Goal: Obtain resource: Obtain resource

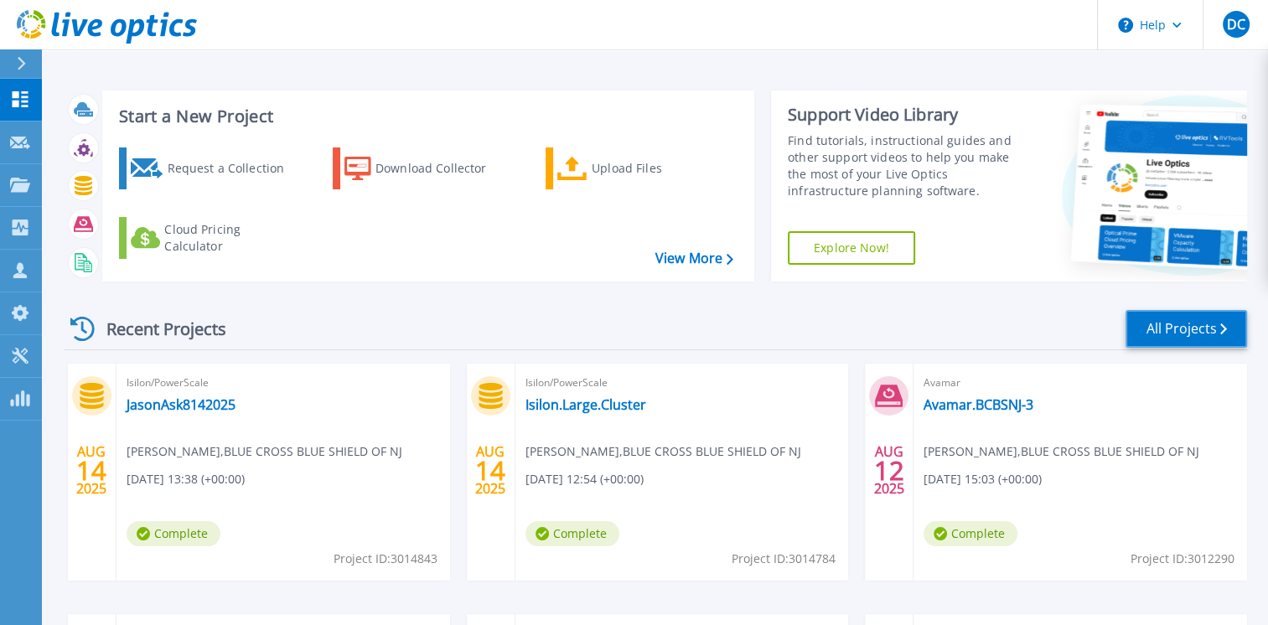
click at [1191, 334] on link "All Projects" at bounding box center [1185, 329] width 121 height 38
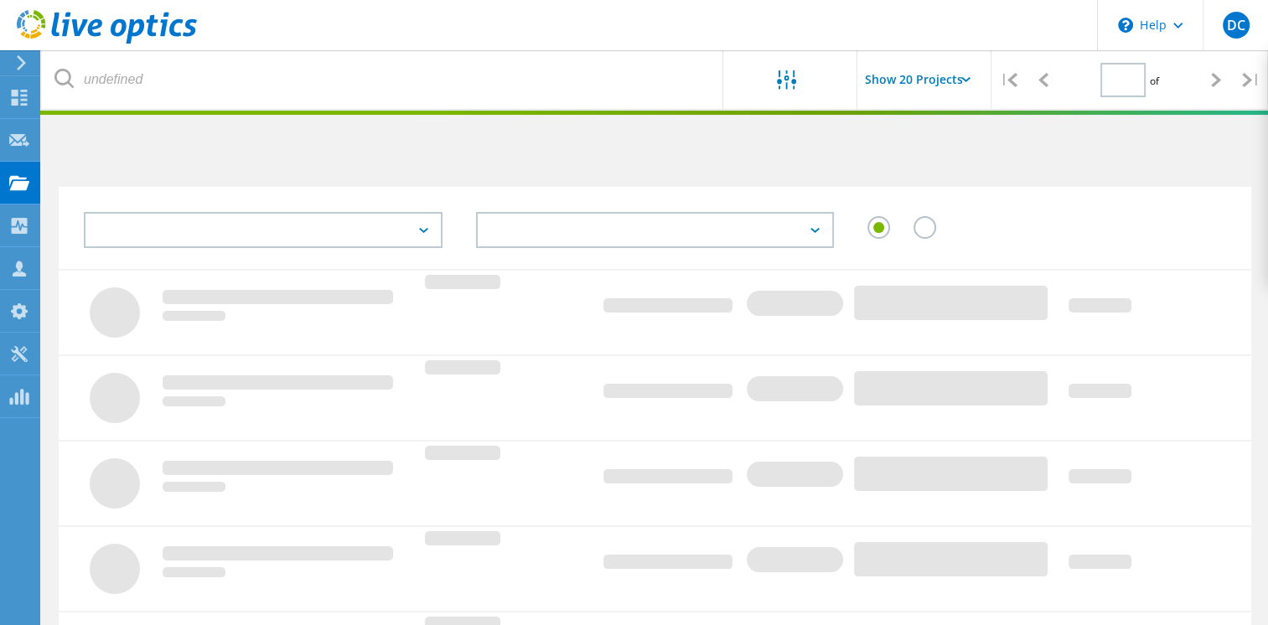
type input "1"
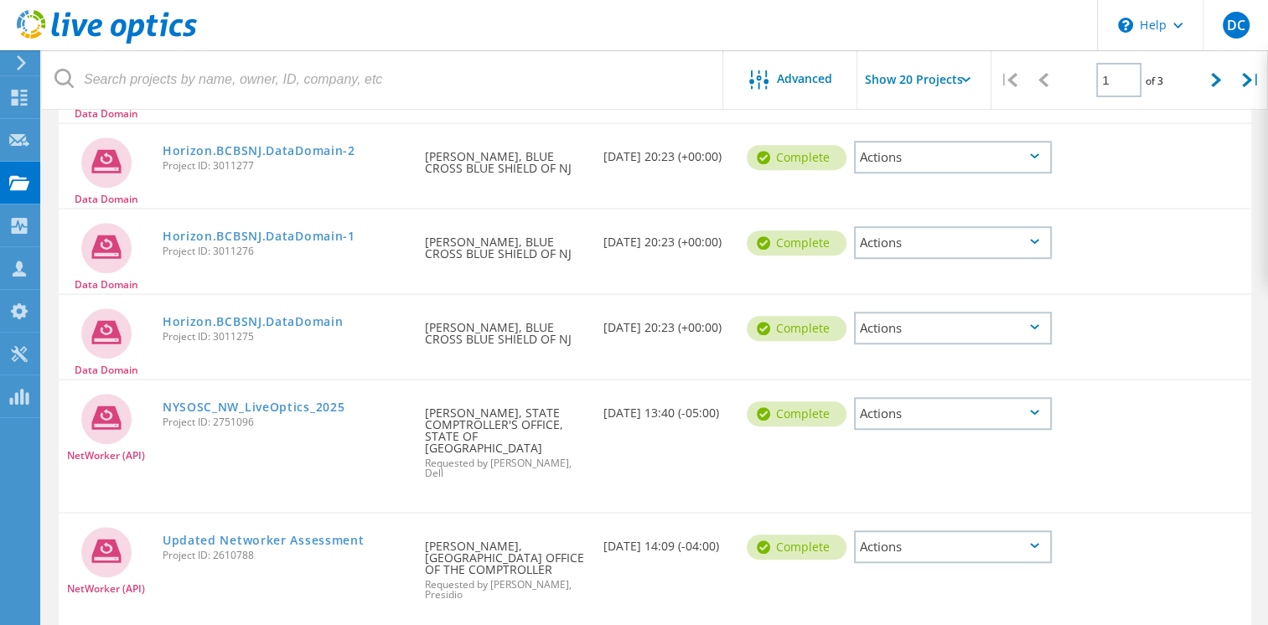
scroll to position [1247, 0]
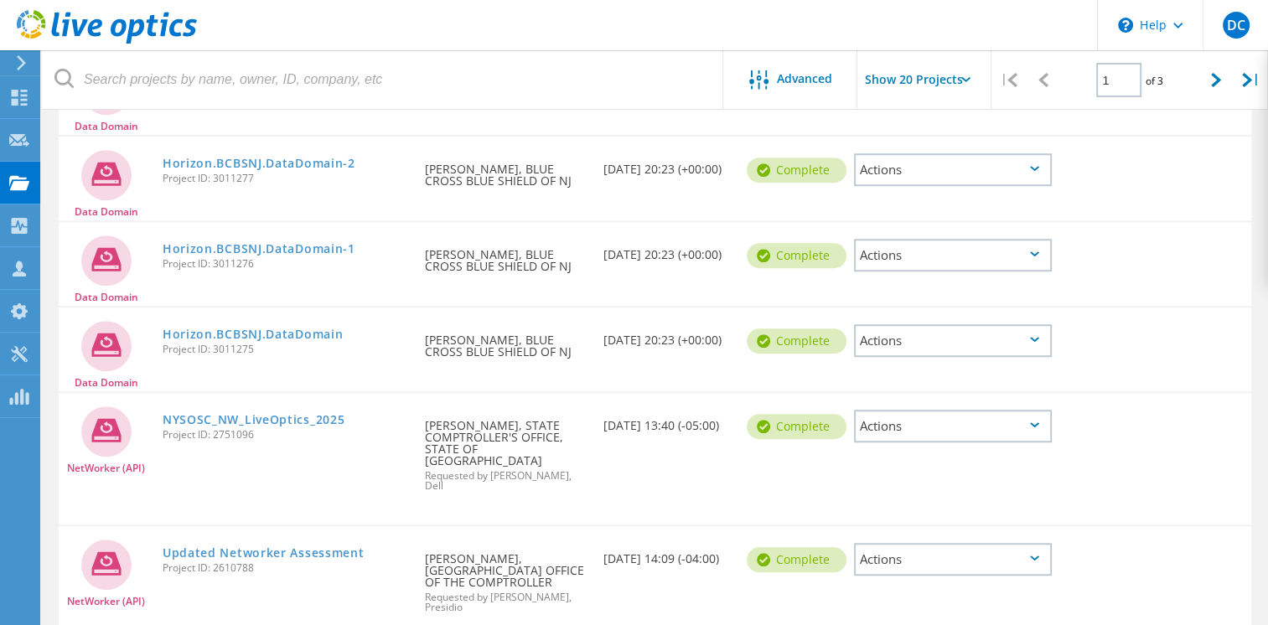
click at [1030, 342] on div "Actions" at bounding box center [953, 340] width 198 height 33
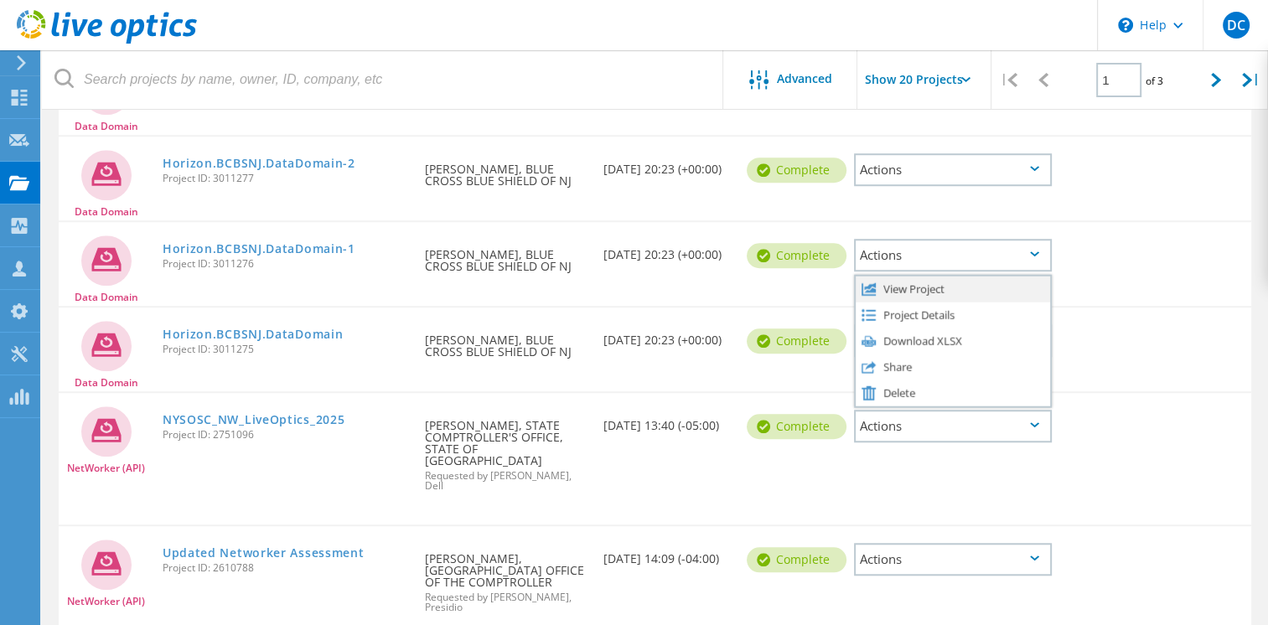
click at [918, 282] on div "View Project" at bounding box center [952, 289] width 194 height 26
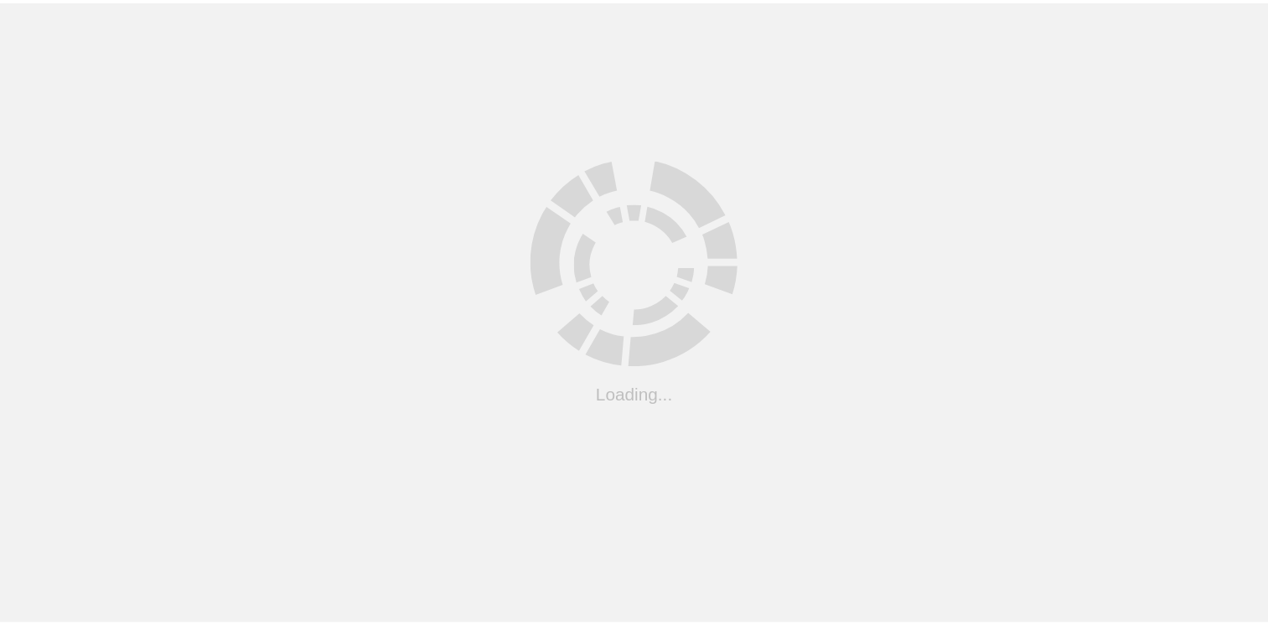
scroll to position [145, 0]
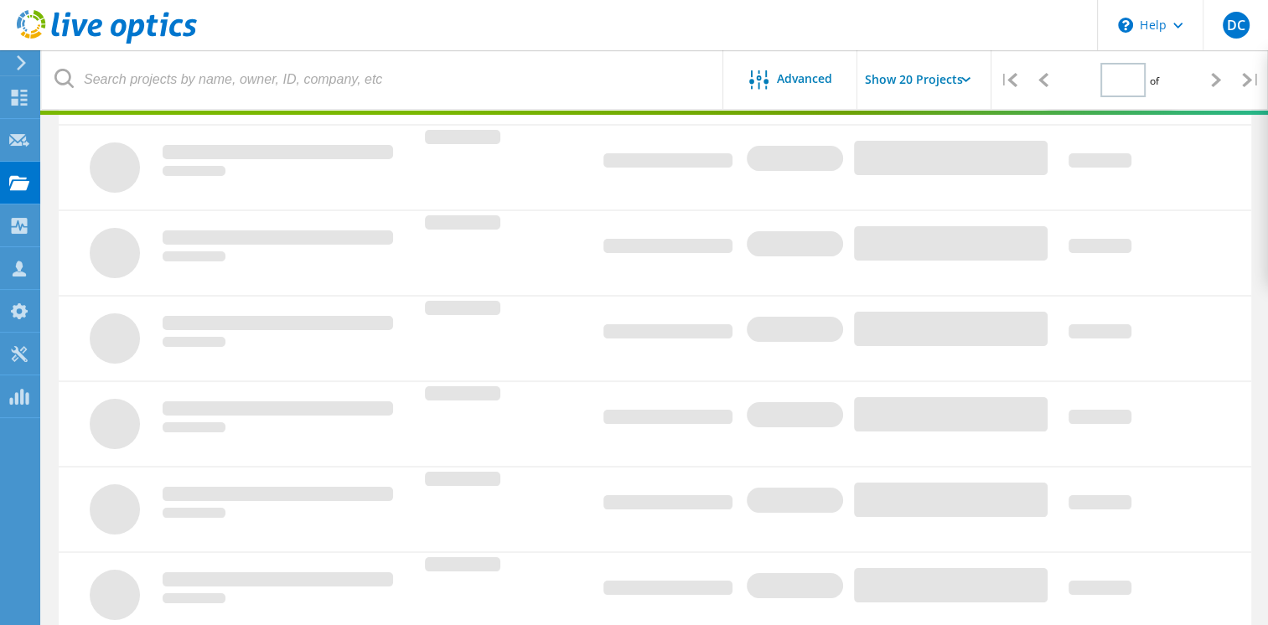
type input "1"
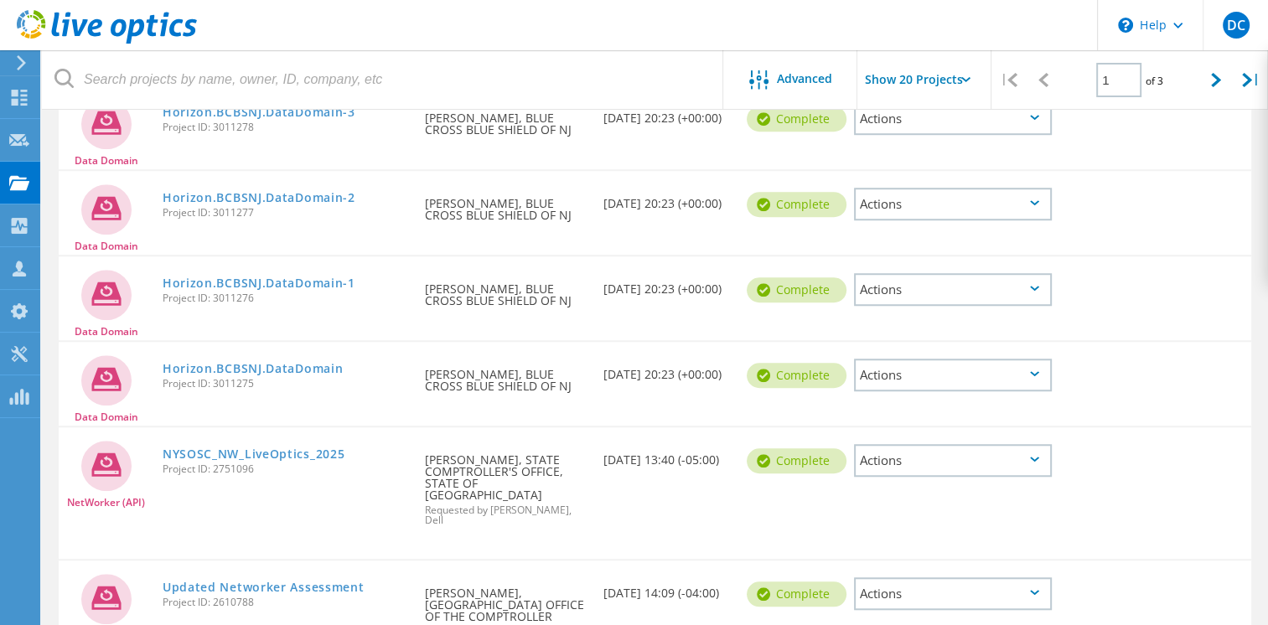
scroll to position [1210, 0]
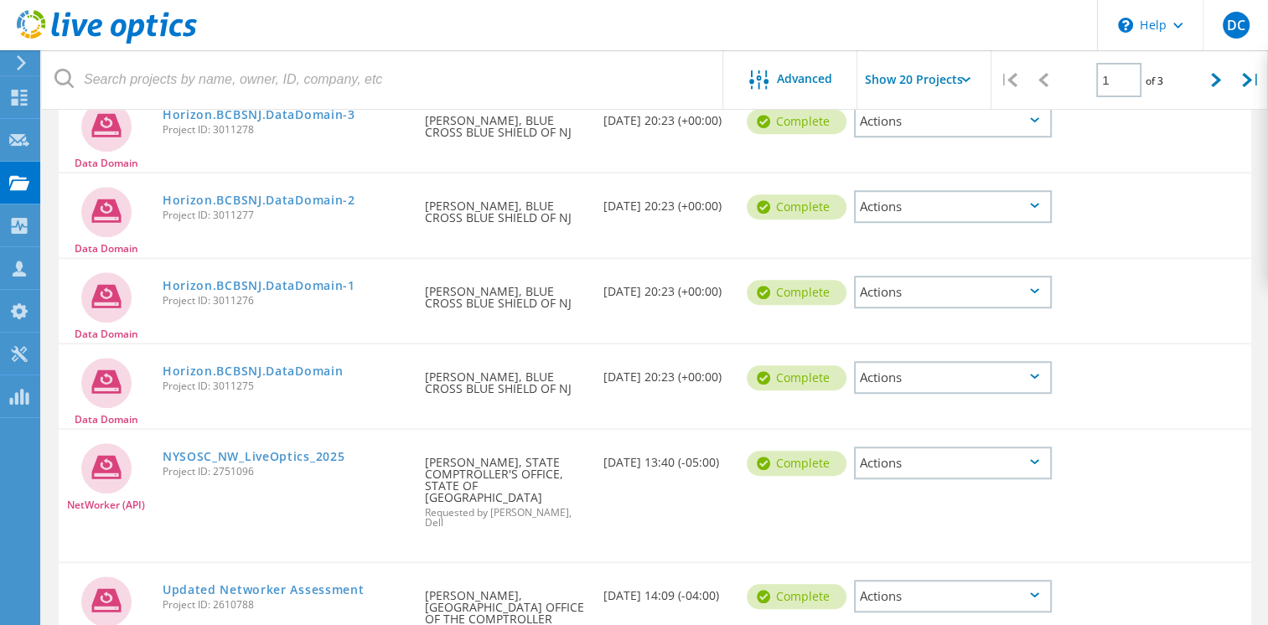
click at [1035, 374] on icon at bounding box center [1034, 376] width 9 height 5
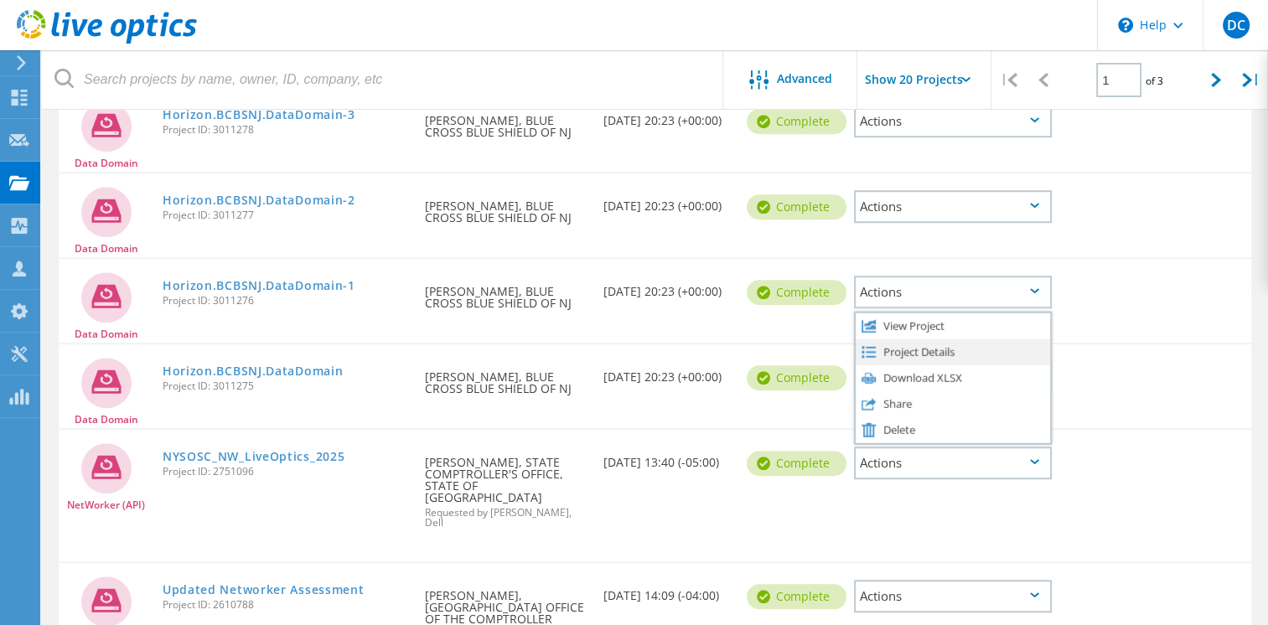
click at [896, 340] on div "Project Details" at bounding box center [952, 351] width 194 height 26
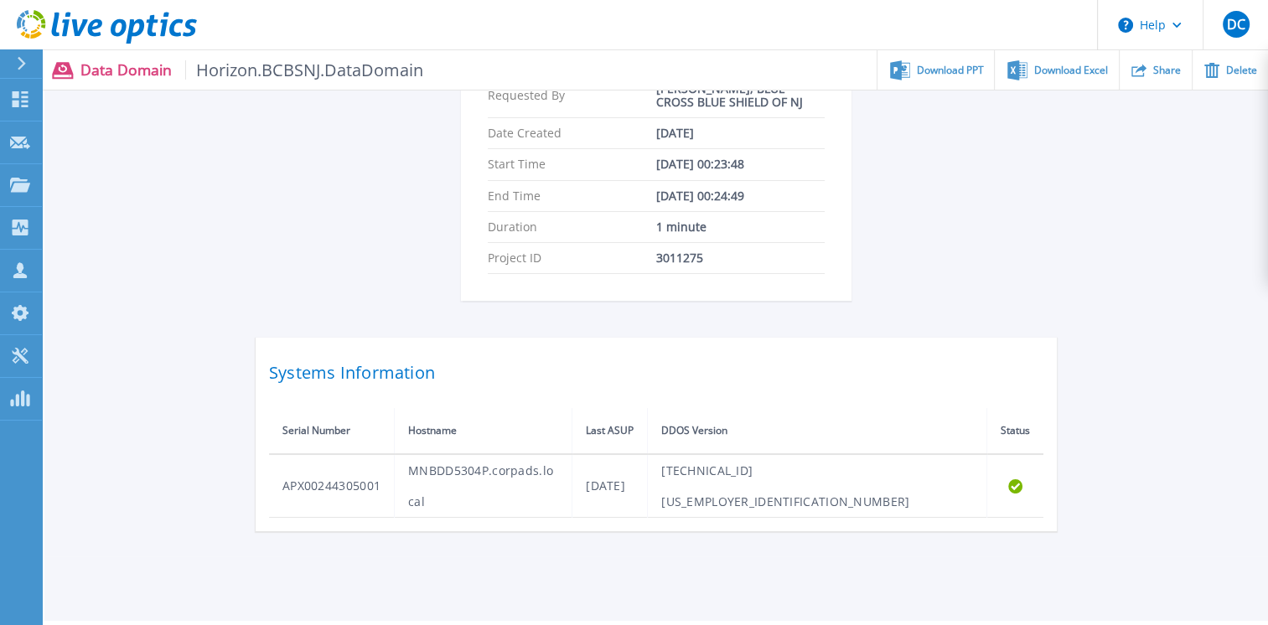
scroll to position [349, 0]
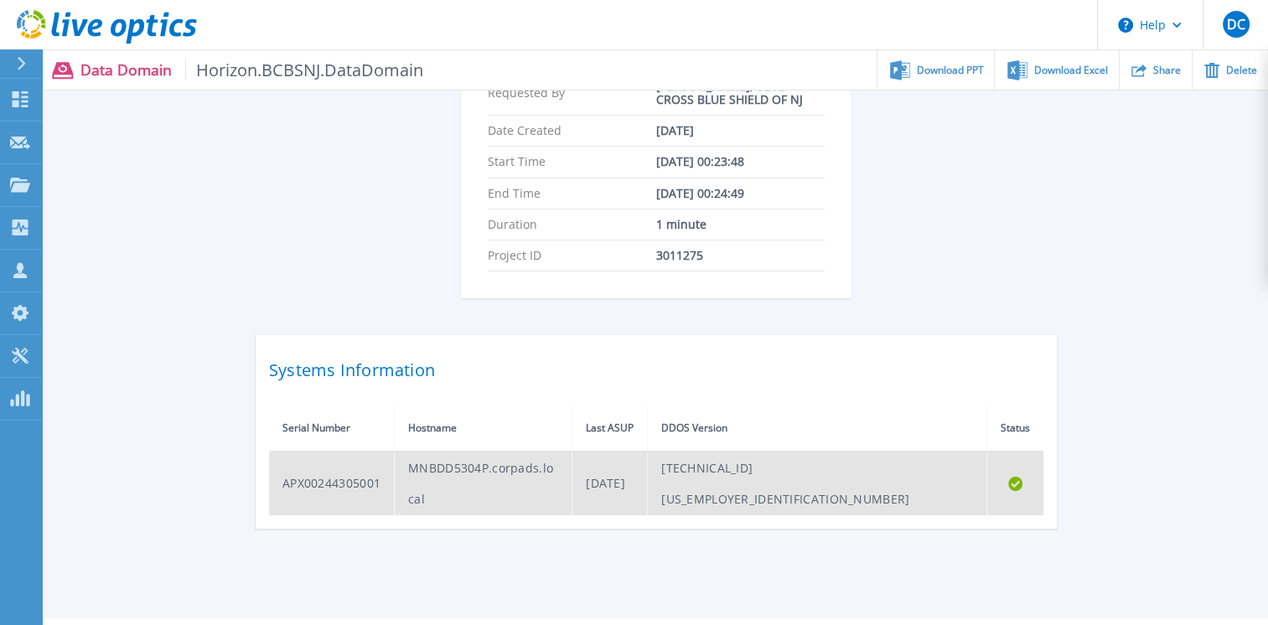
click at [351, 468] on td "APX00244305001" at bounding box center [332, 484] width 126 height 64
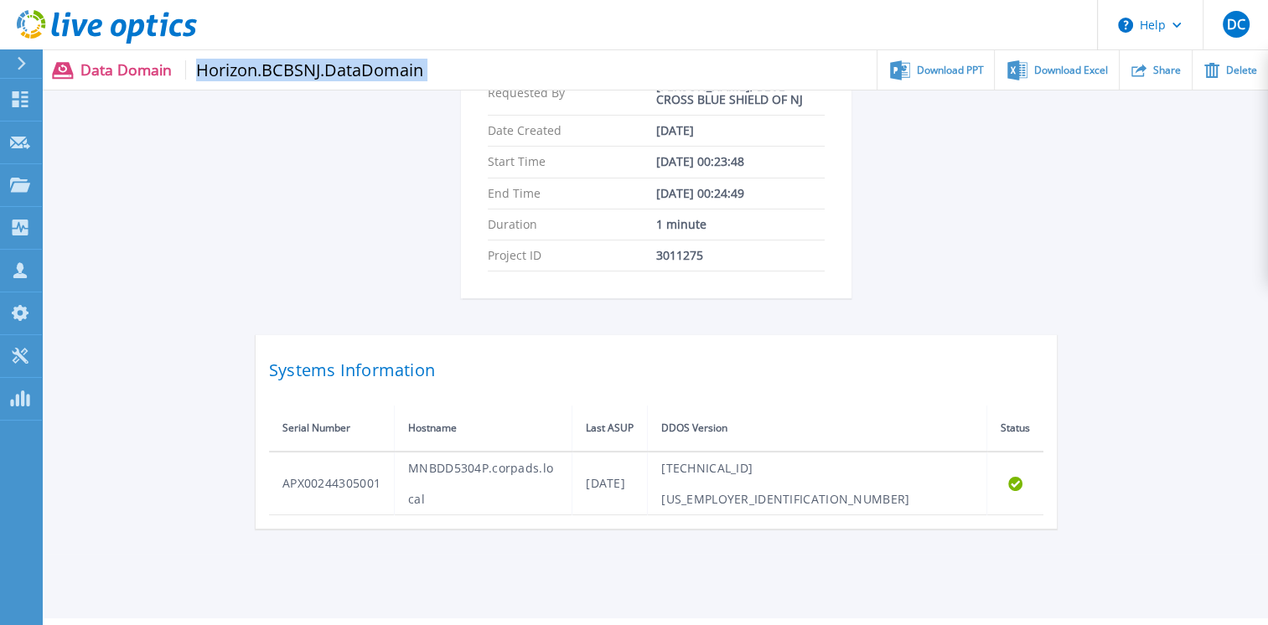
drag, startPoint x: 430, startPoint y: 79, endPoint x: 194, endPoint y: 82, distance: 235.5
click at [194, 82] on div "Data Domain Horizon.BCBSNJ.DataDomain Download PPT Download Excel Share Delete" at bounding box center [655, 69] width 1226 height 39
copy div "Horizon.BCBSNJ.DataDomain"
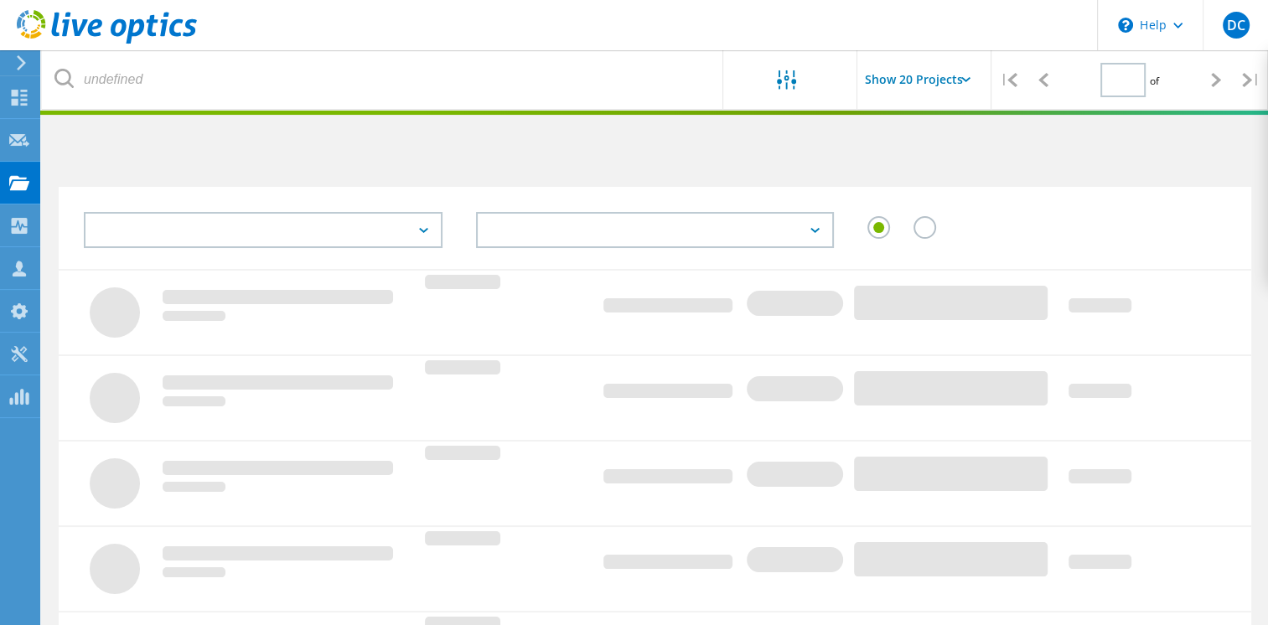
scroll to position [561, 0]
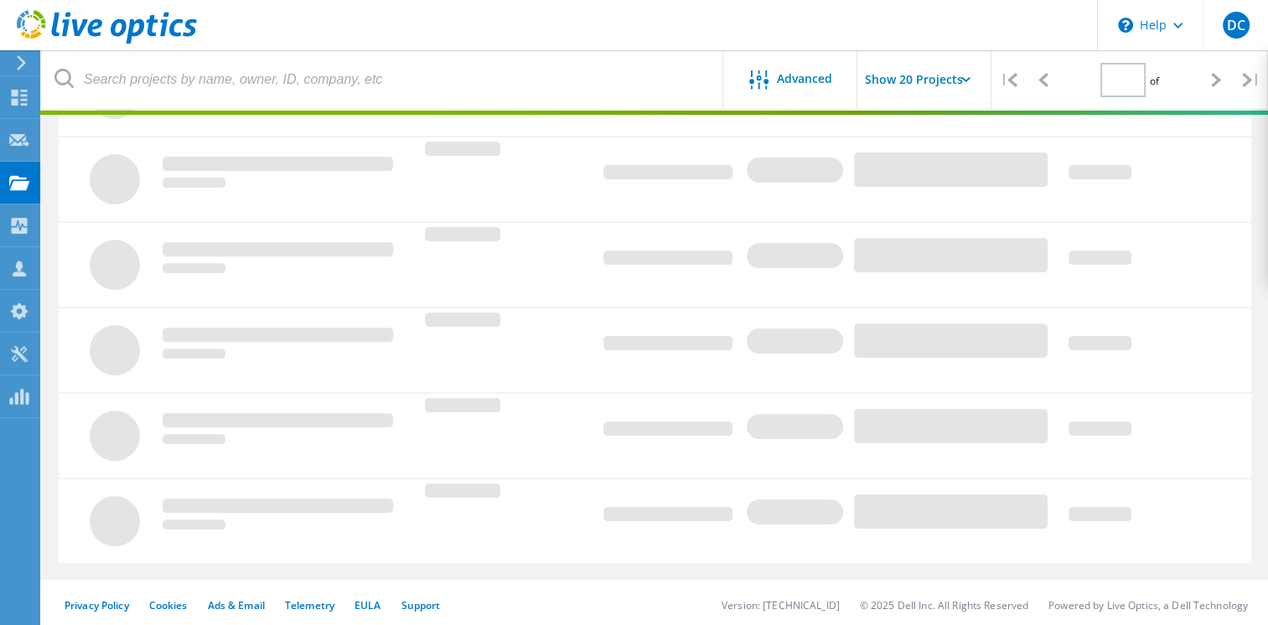
type input "1"
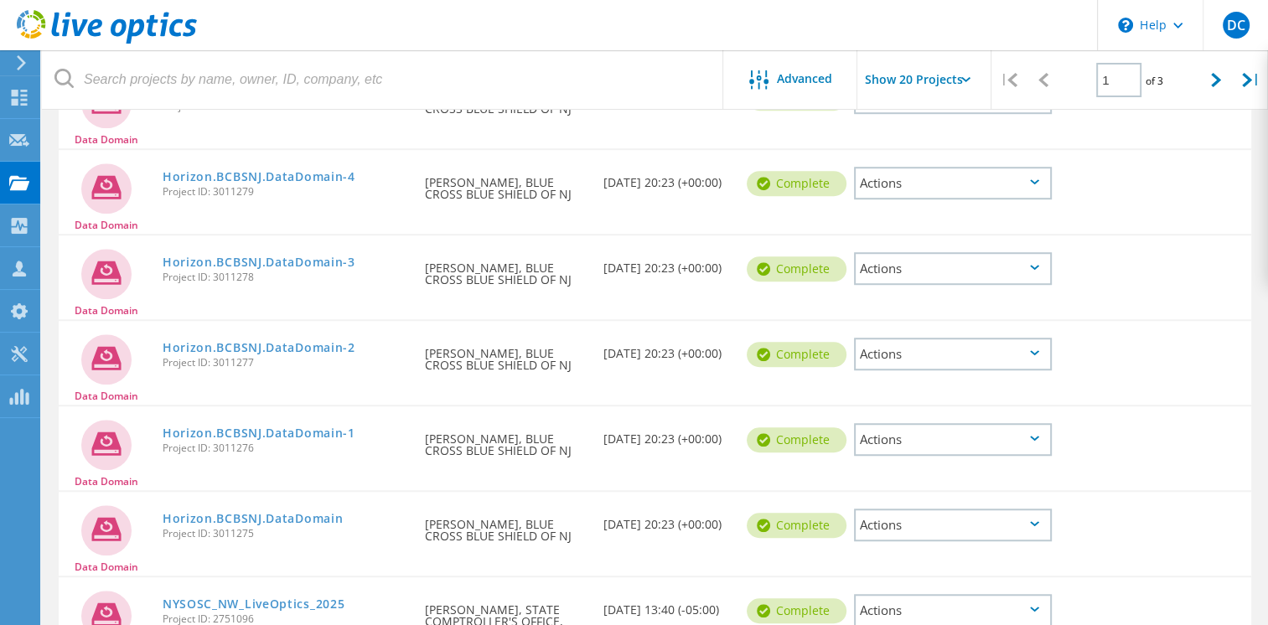
scroll to position [1068, 0]
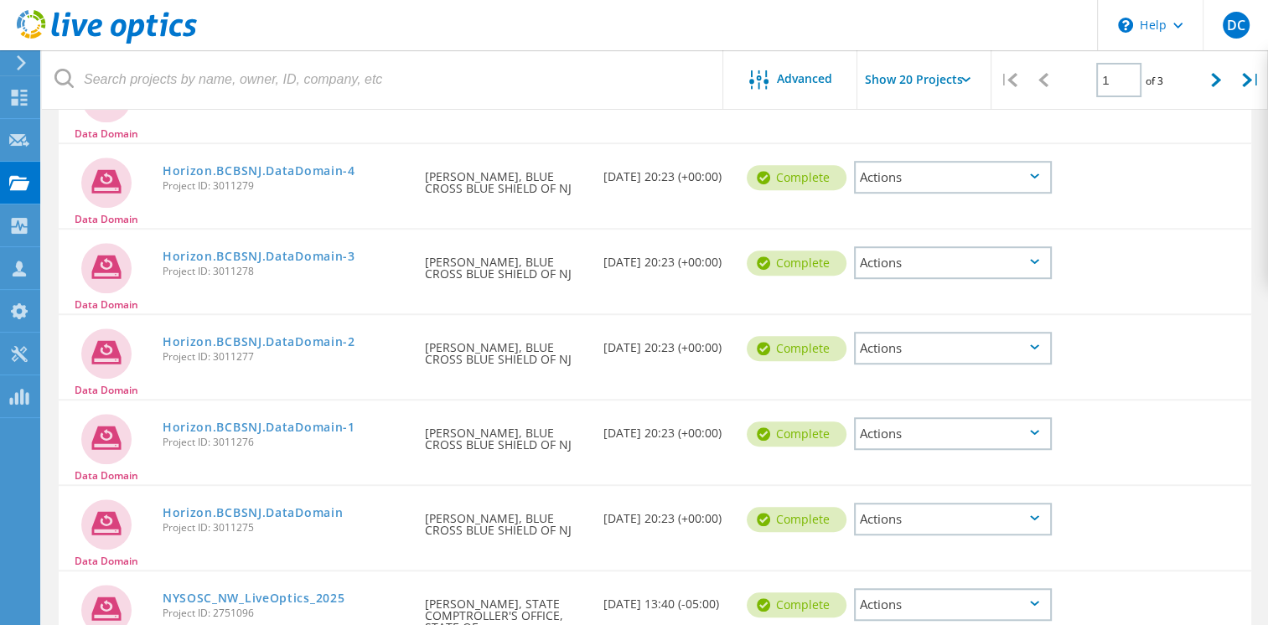
click at [1036, 430] on icon at bounding box center [1034, 432] width 9 height 5
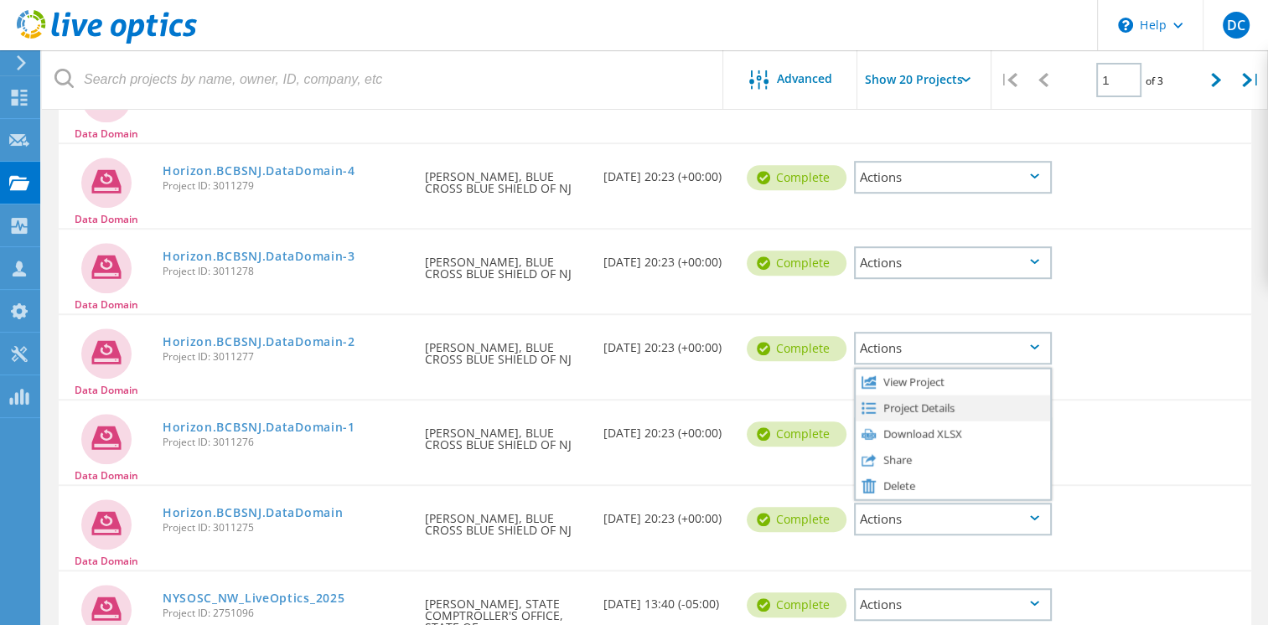
click at [908, 395] on div "Project Details" at bounding box center [952, 408] width 194 height 26
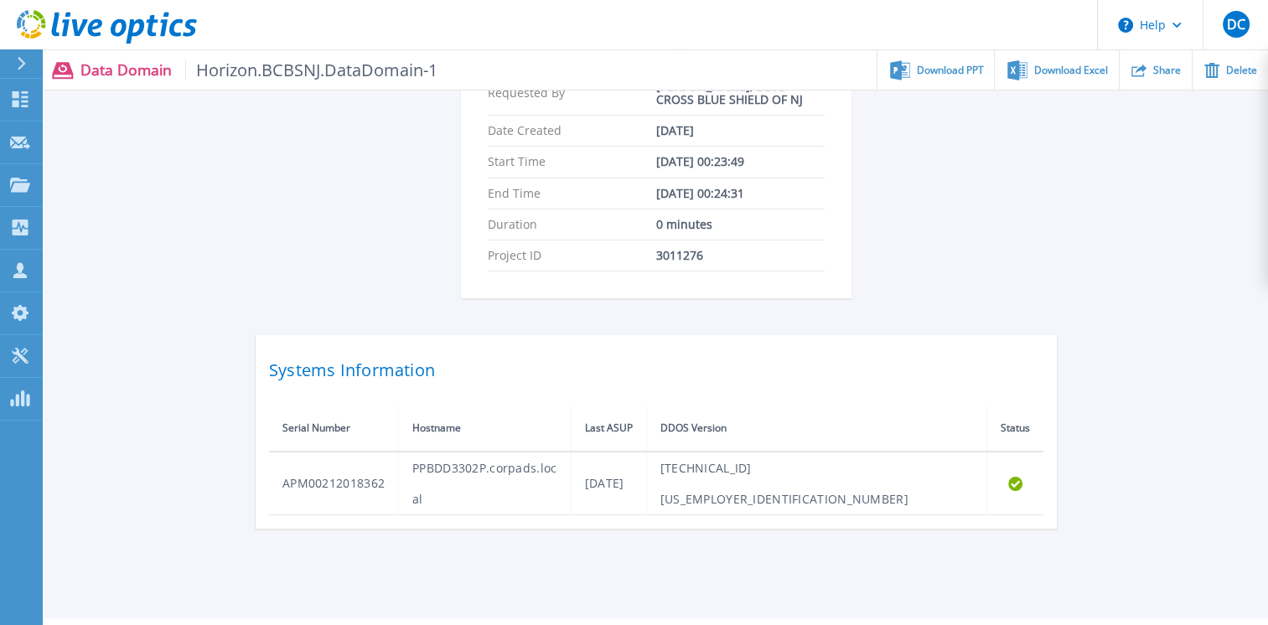
scroll to position [352, 0]
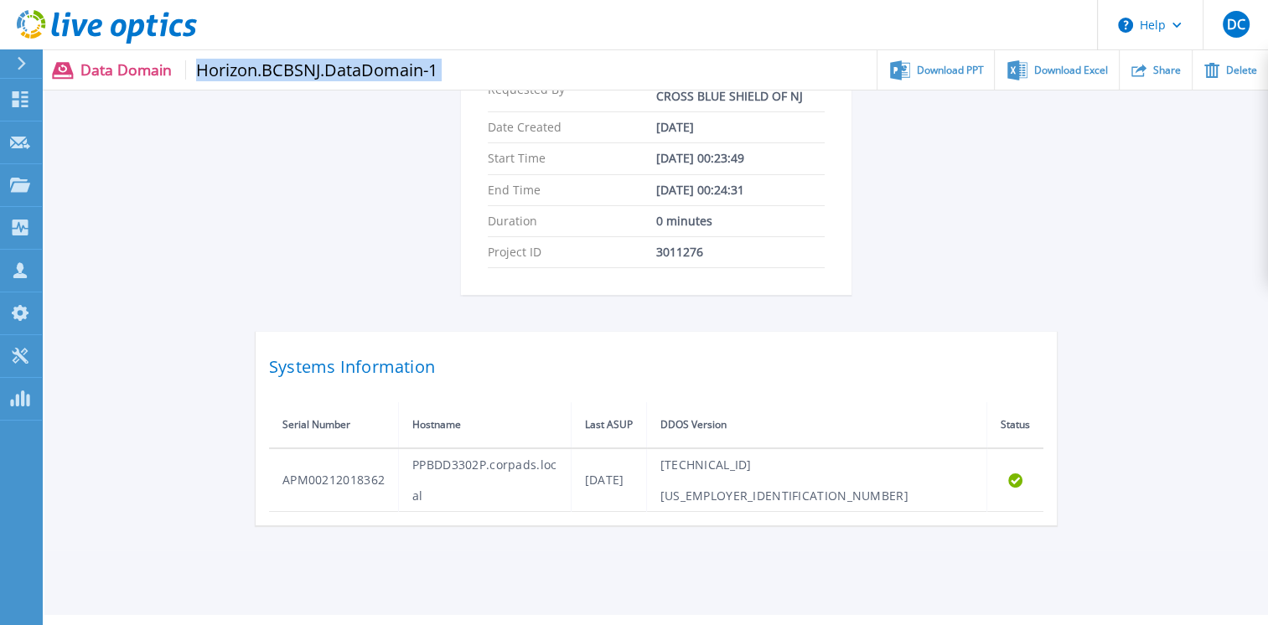
drag, startPoint x: 448, startPoint y: 68, endPoint x: 197, endPoint y: 72, distance: 251.4
click at [197, 72] on div "Data Domain Horizon.BCBSNJ.DataDomain-1 Download PPT Download Excel Share Delete" at bounding box center [655, 69] width 1226 height 39
copy div "Horizon.BCBSNJ.DataDomain-1"
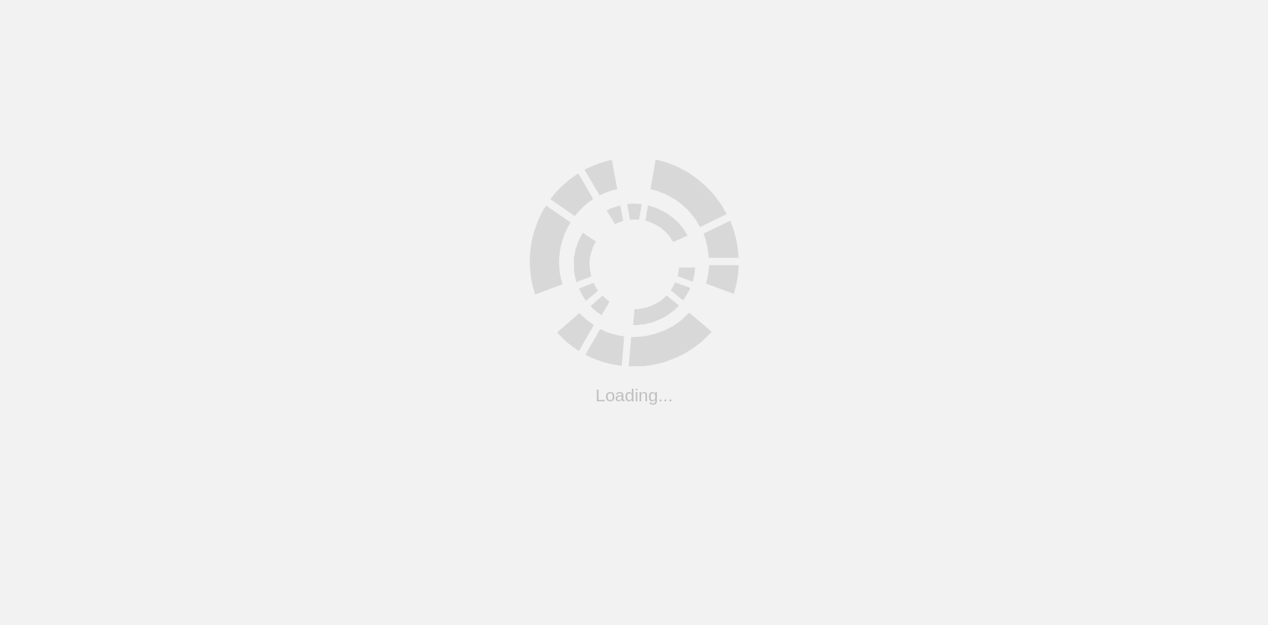
scroll to position [561, 0]
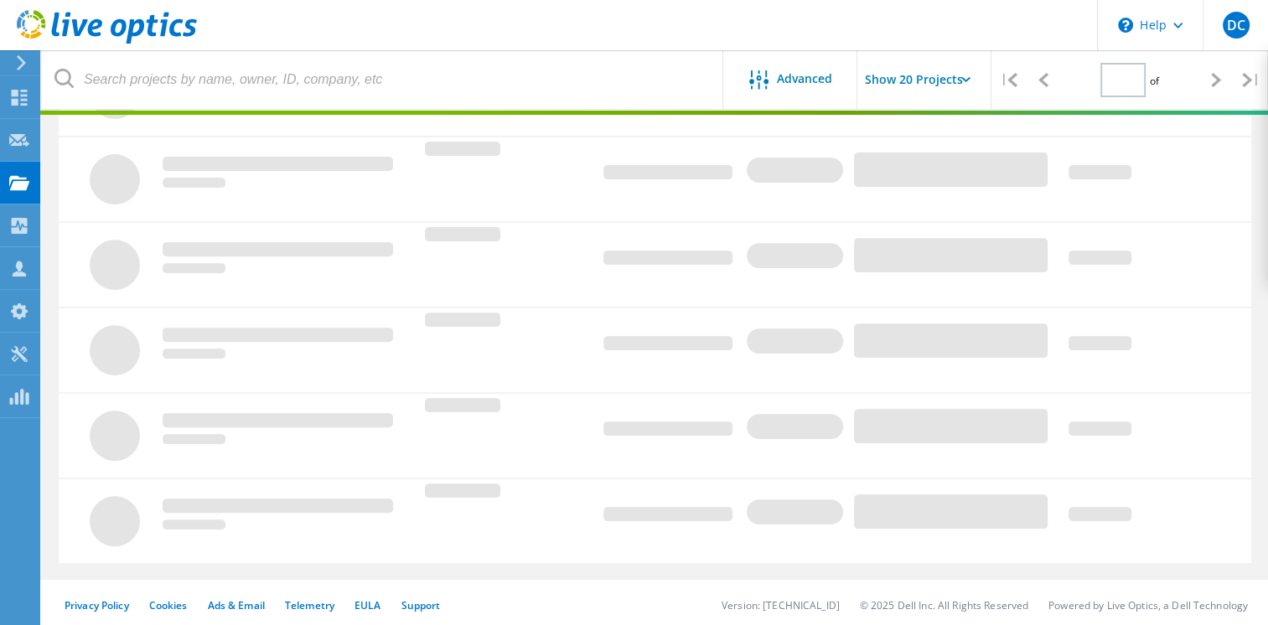
type input "1"
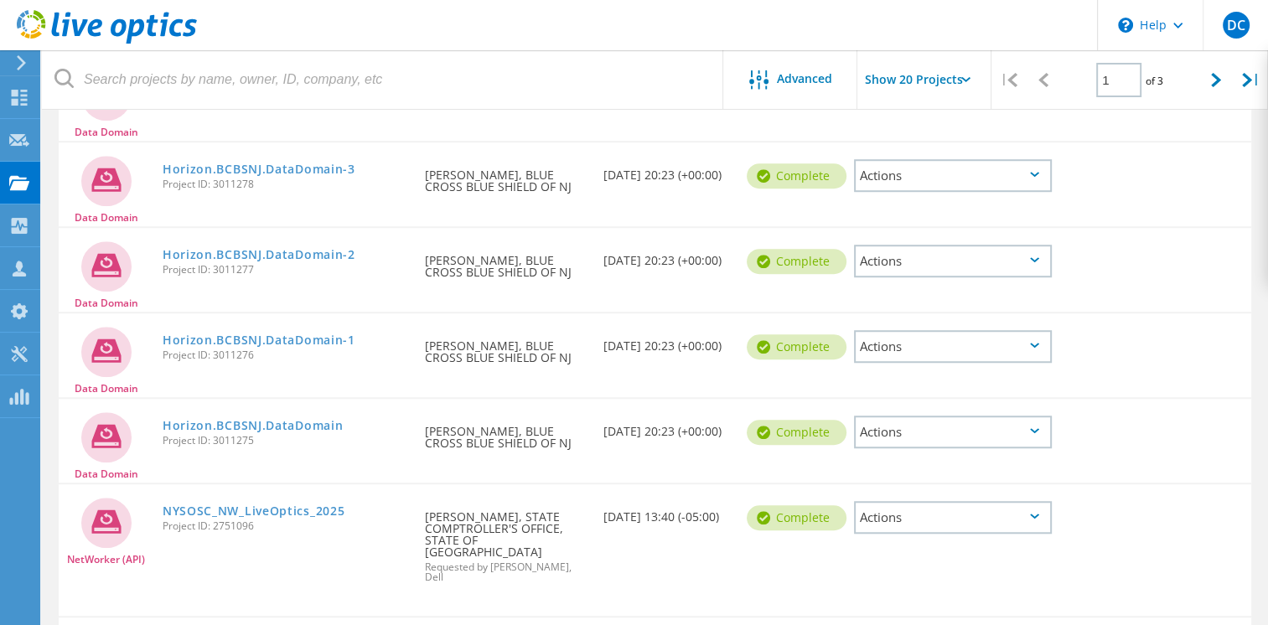
scroll to position [1139, 0]
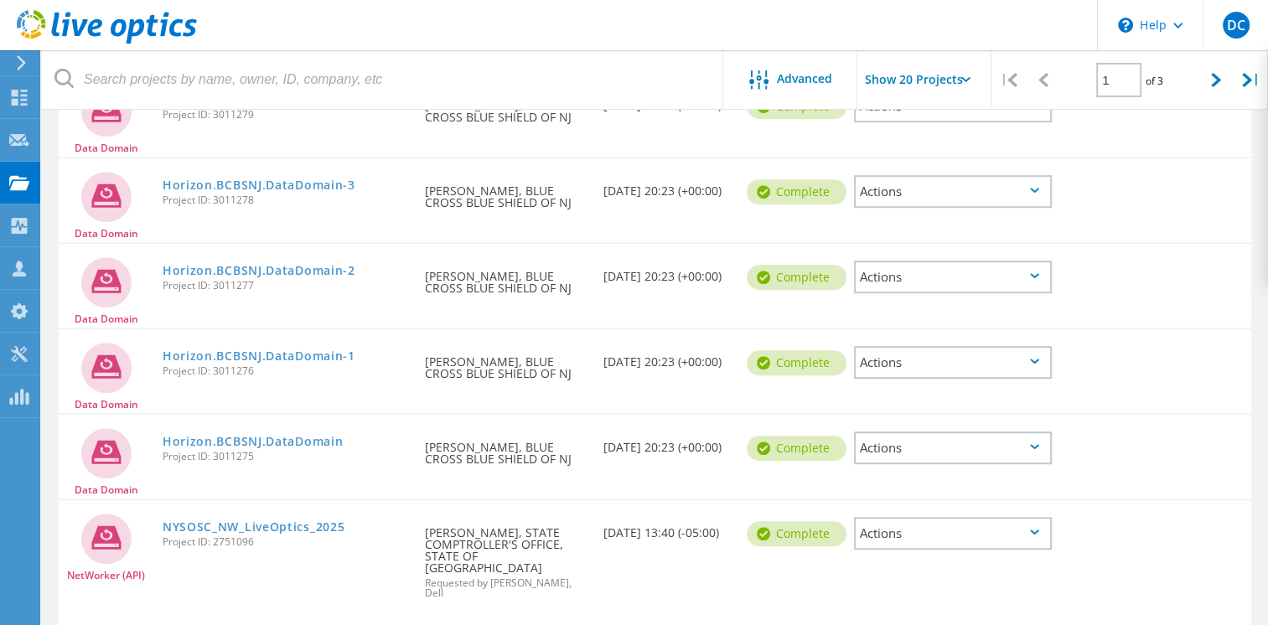
click at [1034, 263] on div "Actions" at bounding box center [953, 277] width 198 height 33
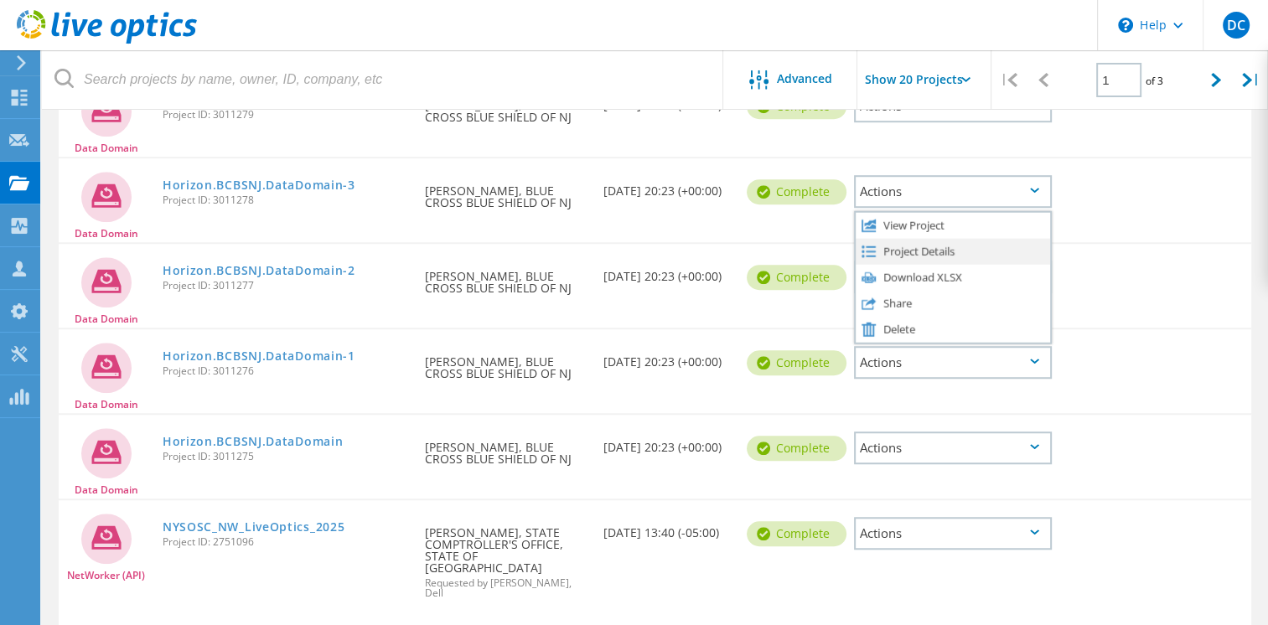
click at [928, 243] on div "Project Details" at bounding box center [952, 251] width 194 height 26
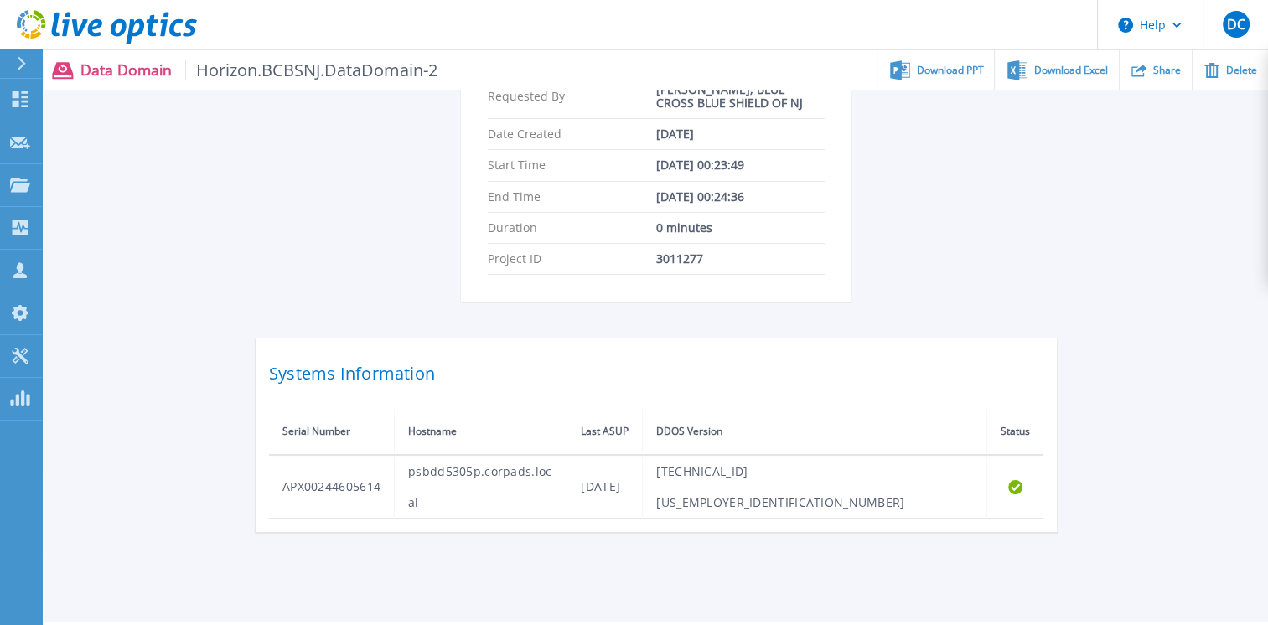
scroll to position [359, 0]
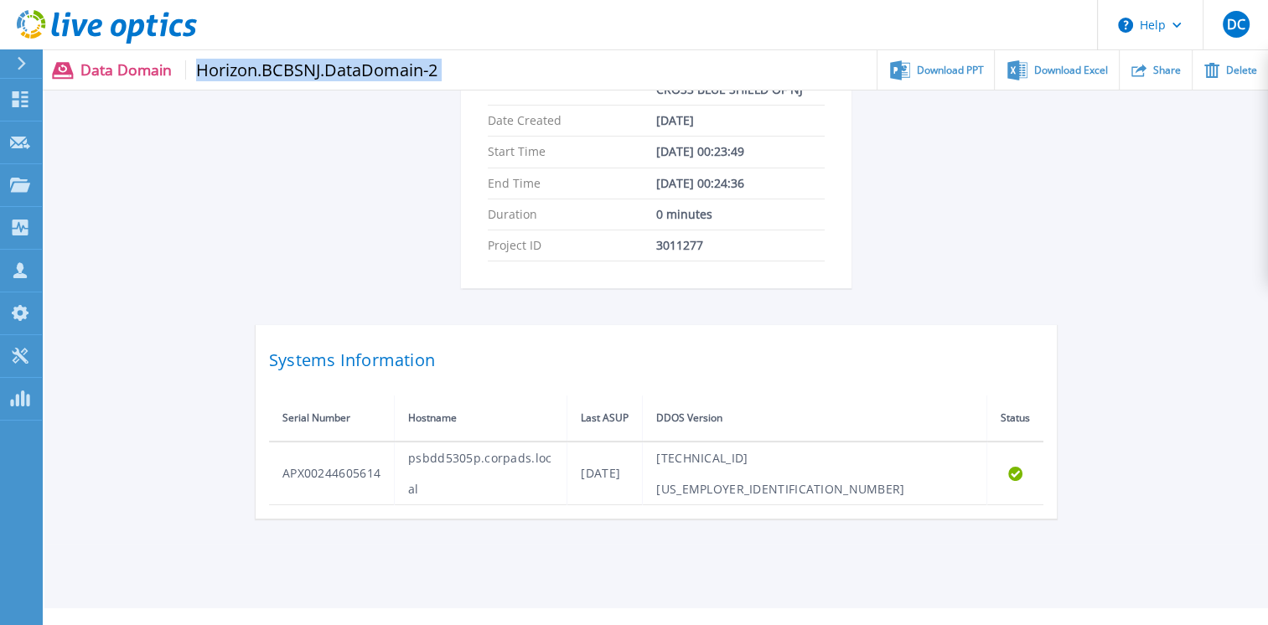
drag, startPoint x: 442, startPoint y: 72, endPoint x: 198, endPoint y: 79, distance: 244.7
click at [198, 79] on div "Data Domain Horizon.BCBSNJ.DataDomain-2 Download PPT Download Excel Share Delete" at bounding box center [655, 69] width 1226 height 39
copy div "Horizon.BCBSNJ.DataDomain-2"
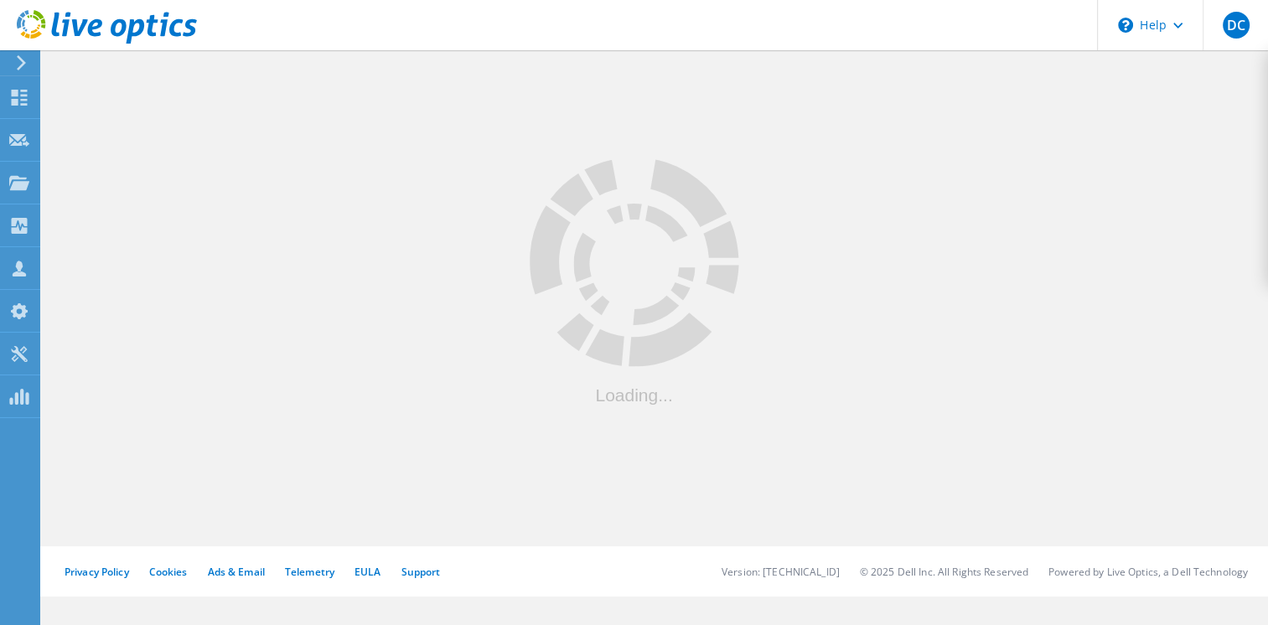
scroll to position [561, 0]
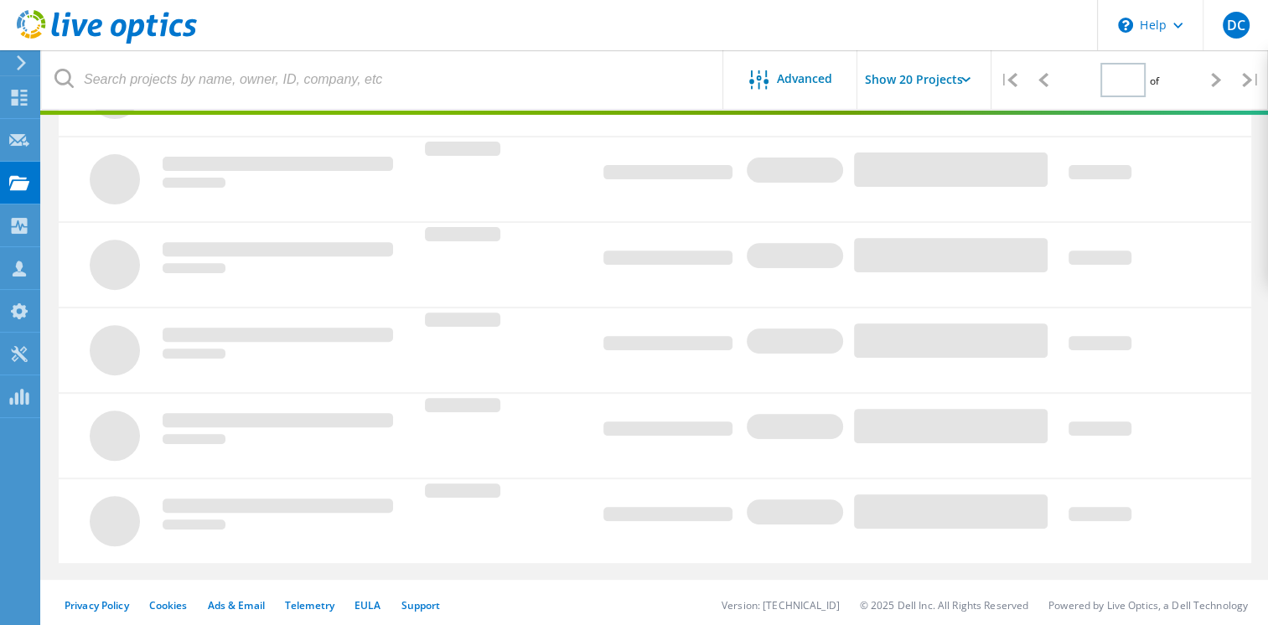
type input "1"
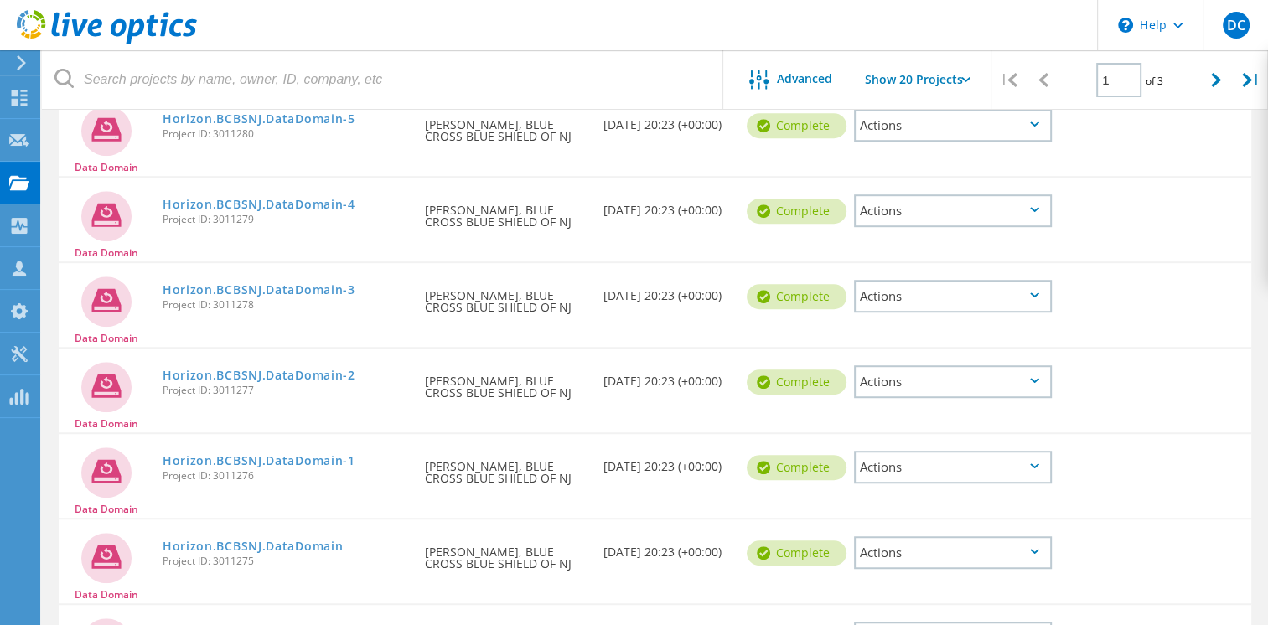
scroll to position [1045, 0]
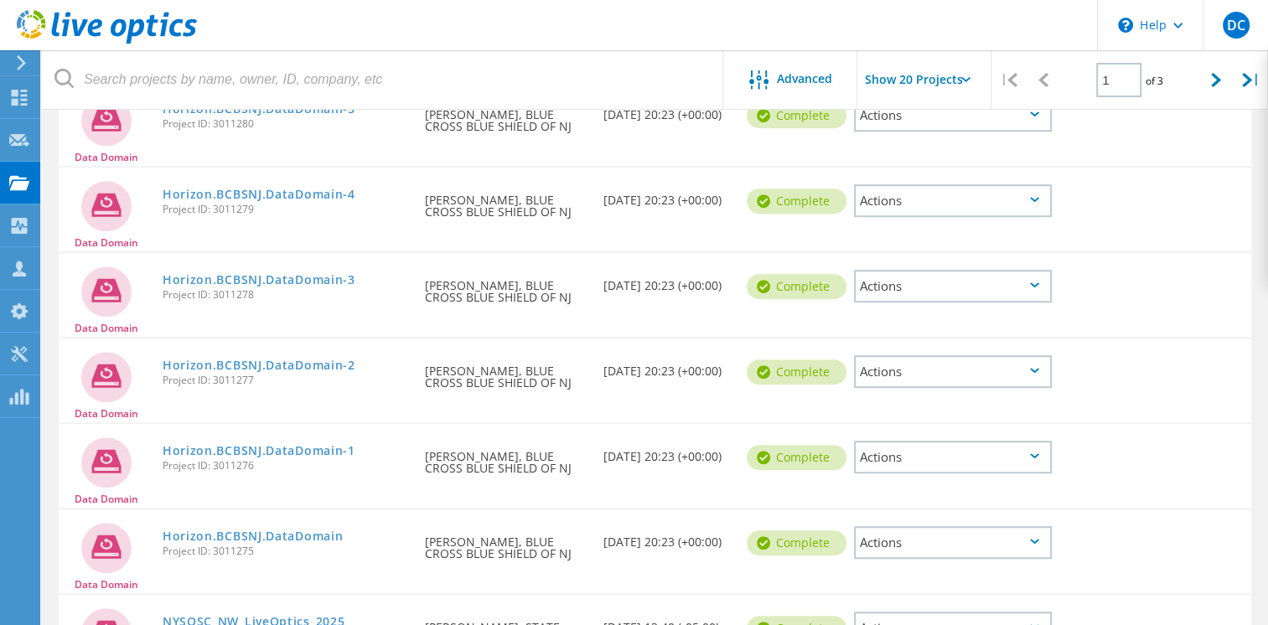
click at [1031, 282] on icon at bounding box center [1034, 284] width 9 height 5
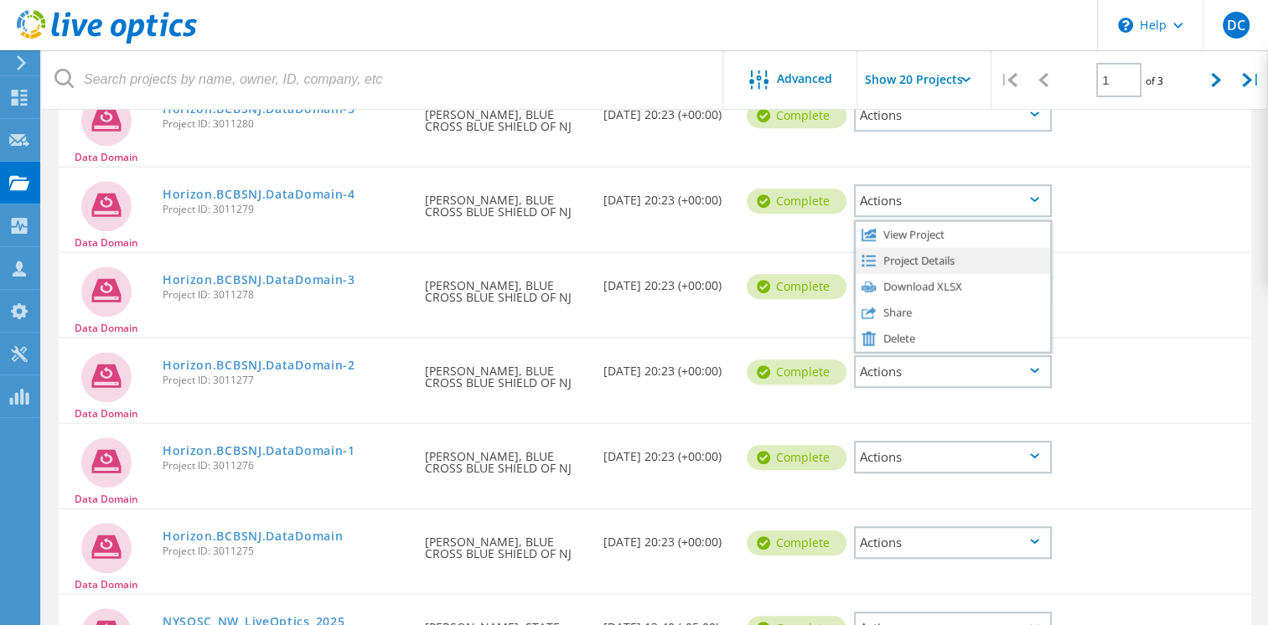
click at [915, 253] on div "Project Details" at bounding box center [952, 260] width 194 height 26
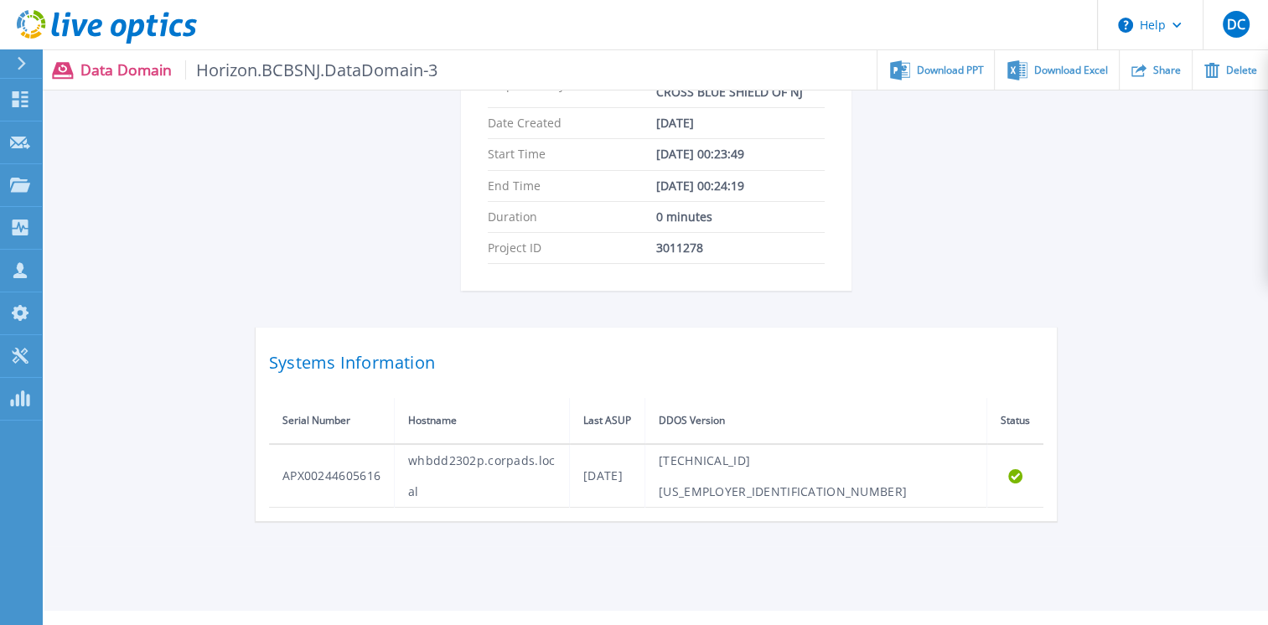
scroll to position [359, 0]
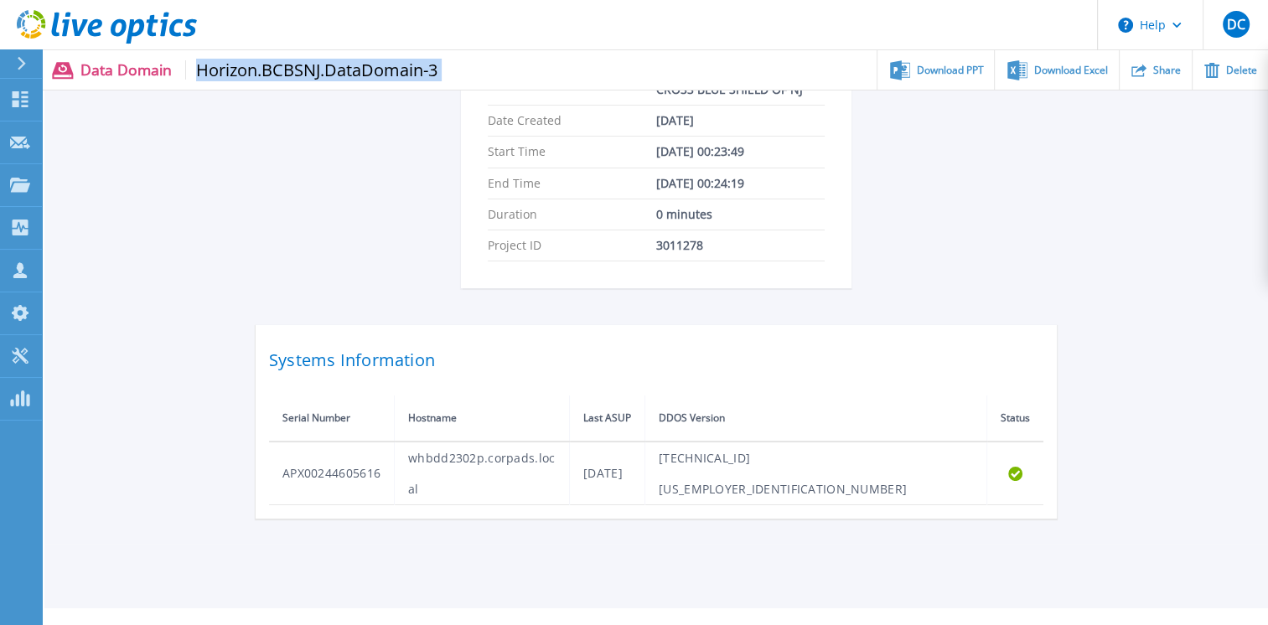
drag, startPoint x: 427, startPoint y: 70, endPoint x: 194, endPoint y: 69, distance: 232.9
click at [194, 69] on div "Data Domain Horizon.BCBSNJ.DataDomain-3 Download PPT Download Excel Share Delete" at bounding box center [655, 69] width 1226 height 39
copy div "Horizon.BCBSNJ.DataDomain-3"
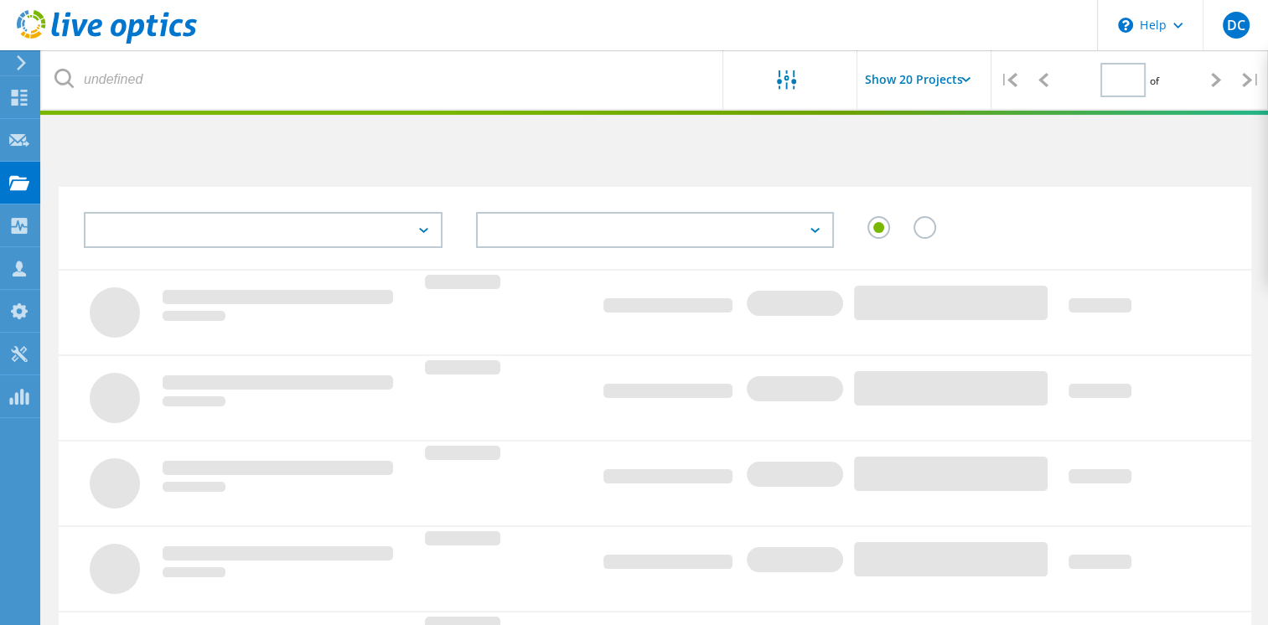
scroll to position [561, 0]
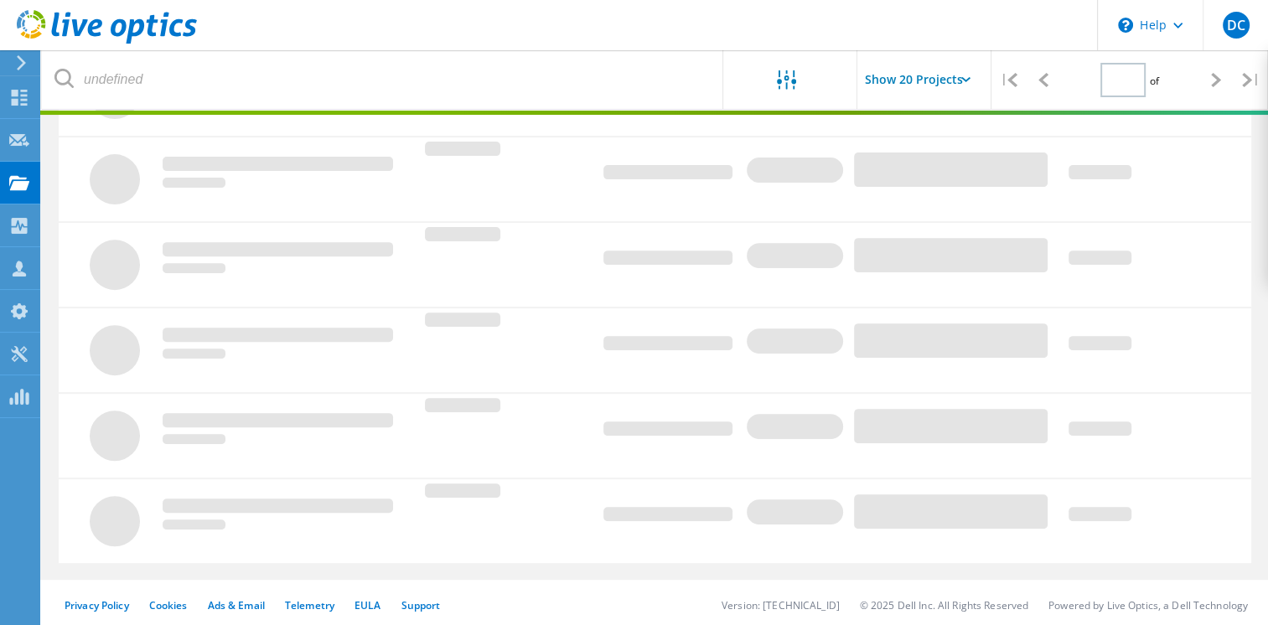
type input "1"
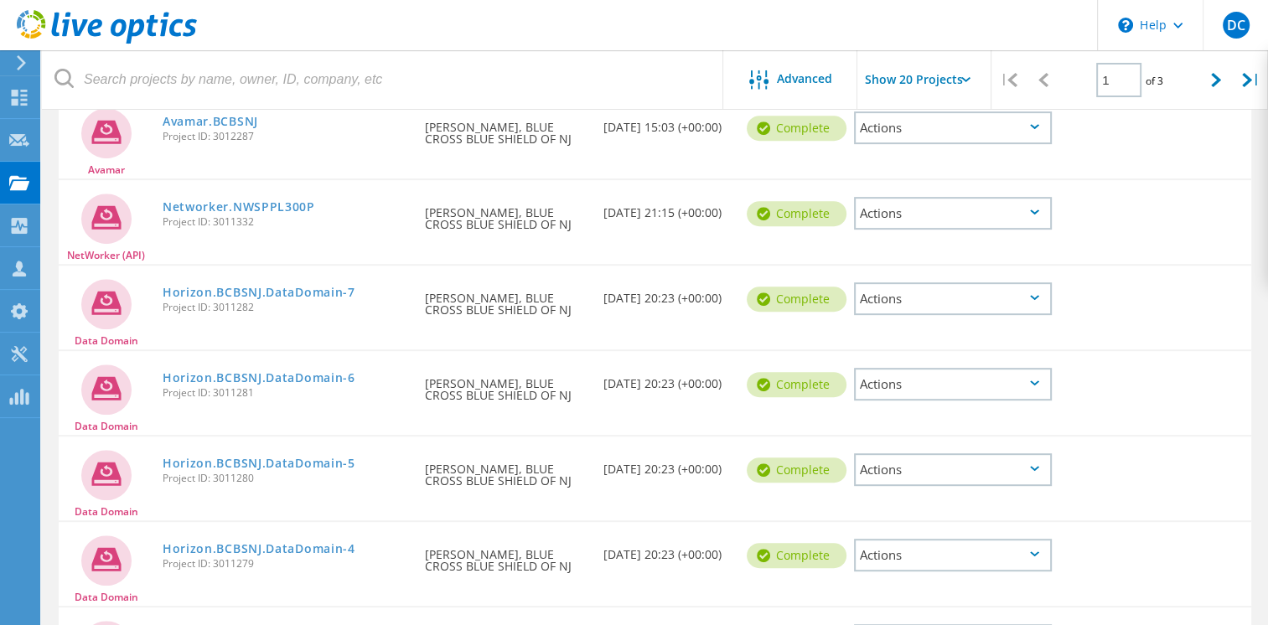
scroll to position [708, 0]
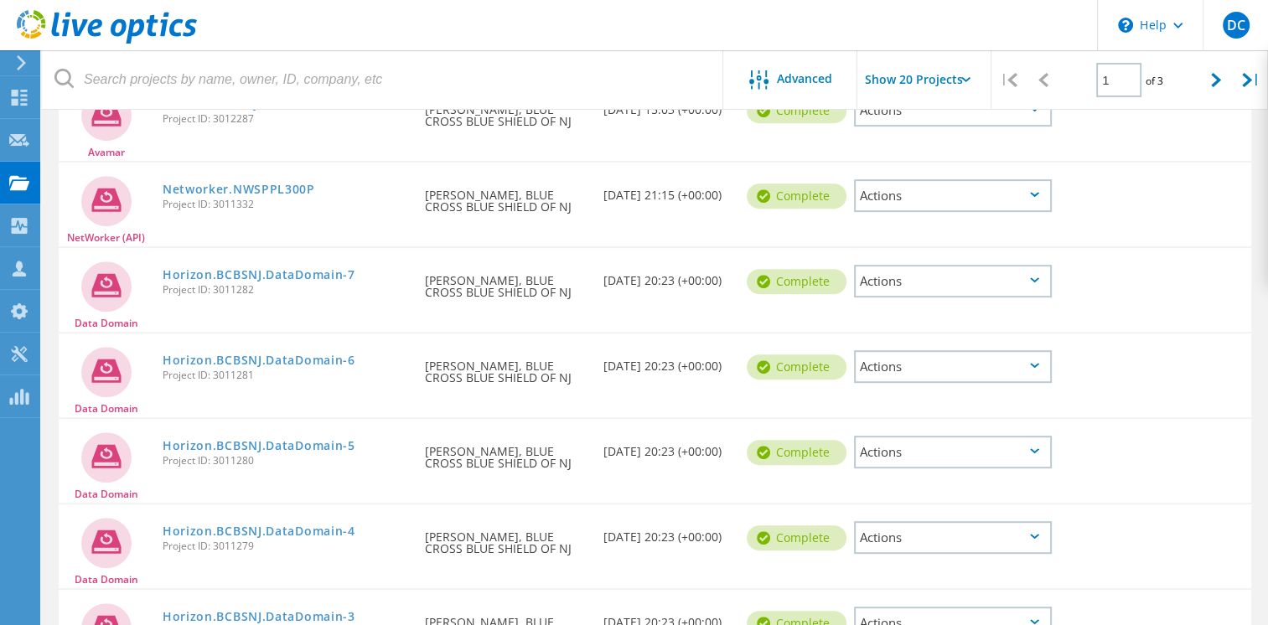
click at [1041, 532] on div "Actions" at bounding box center [953, 537] width 198 height 33
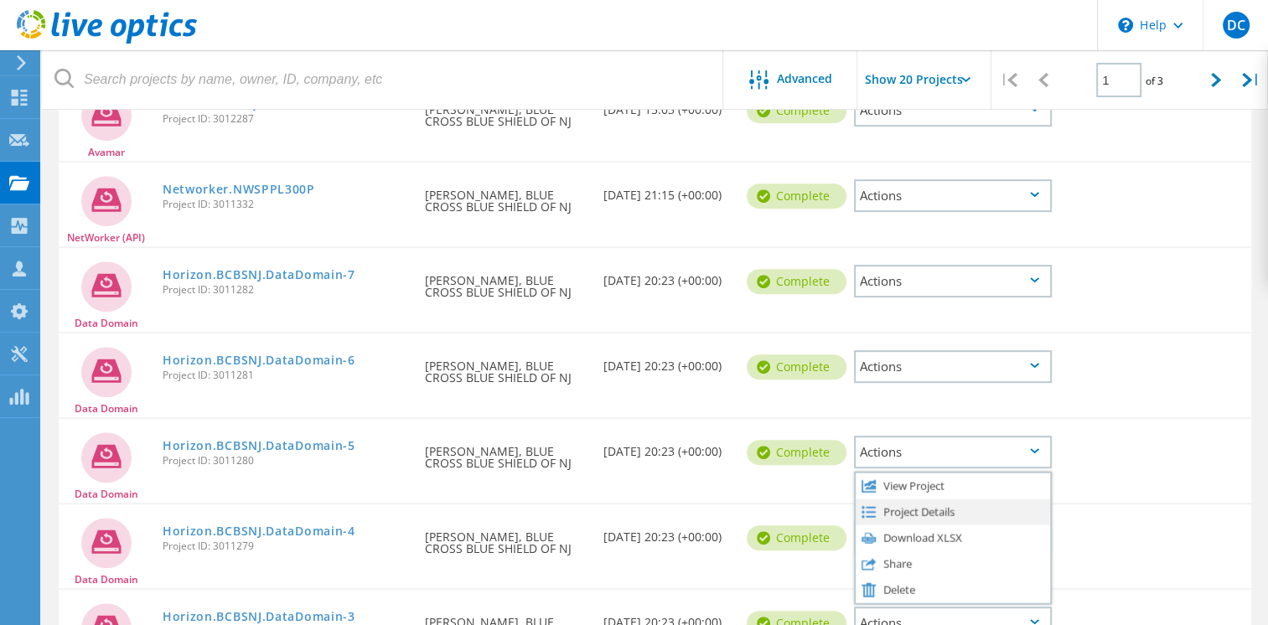
click at [933, 507] on div "Project Details" at bounding box center [952, 512] width 194 height 26
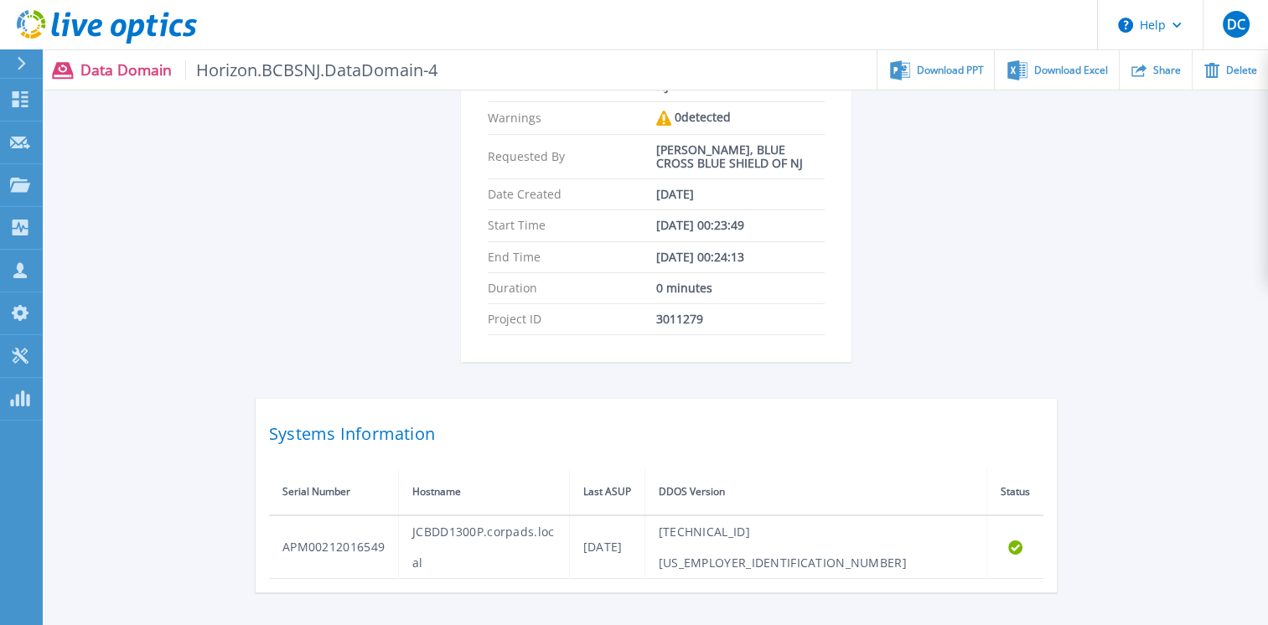
scroll to position [286, 0]
drag, startPoint x: 442, startPoint y: 69, endPoint x: 193, endPoint y: 79, distance: 249.9
click at [193, 79] on div "Data Domain Horizon.BCBSNJ.DataDomain-4 Download PPT Download Excel Share Delete" at bounding box center [655, 69] width 1226 height 39
copy div "Horizon.BCBSNJ.DataDomain-4"
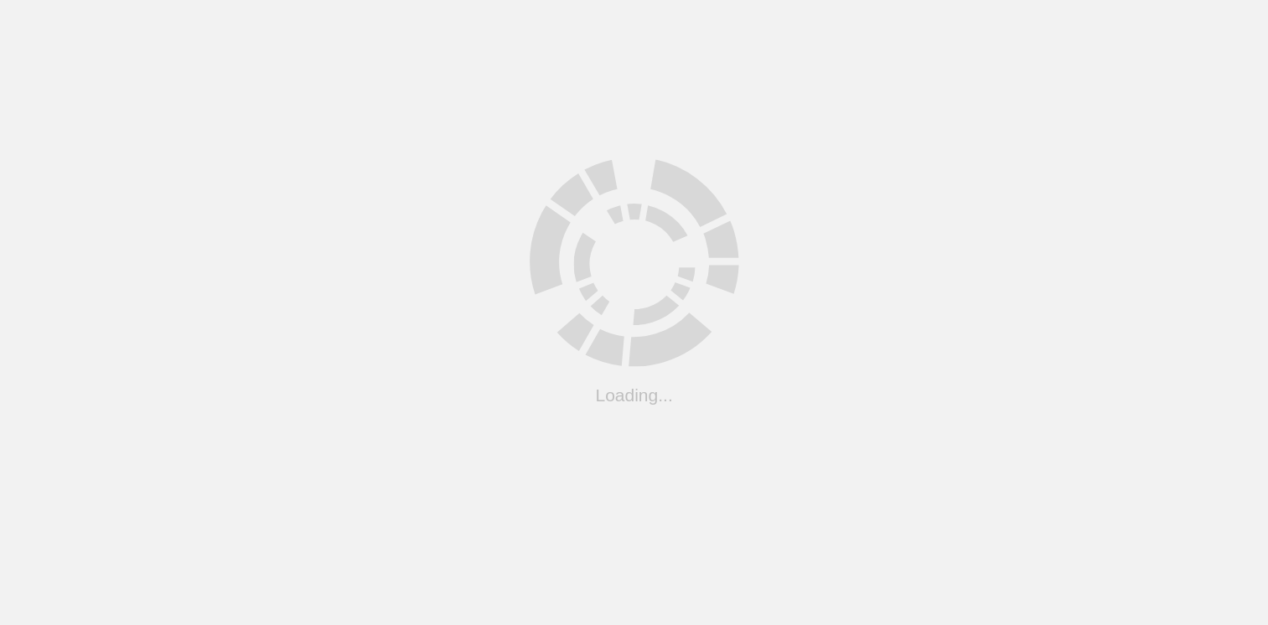
scroll to position [561, 0]
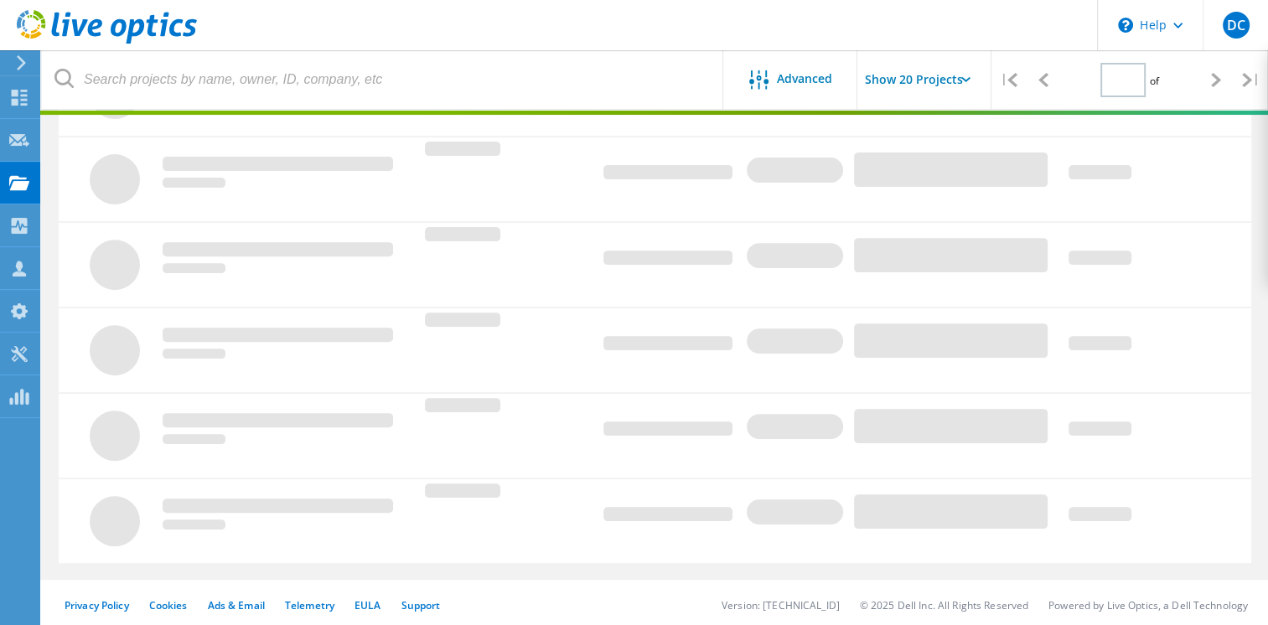
type input "1"
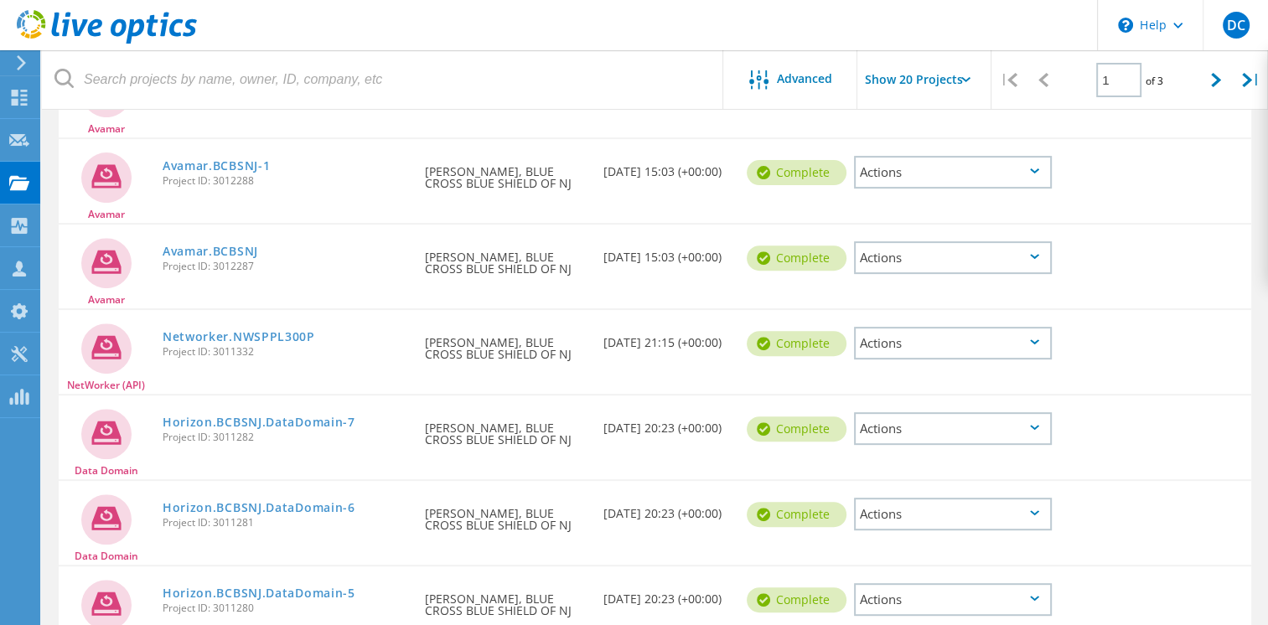
click at [1036, 597] on div "Actions" at bounding box center [953, 599] width 198 height 33
click at [923, 567] on div "Project Details" at bounding box center [952, 574] width 194 height 26
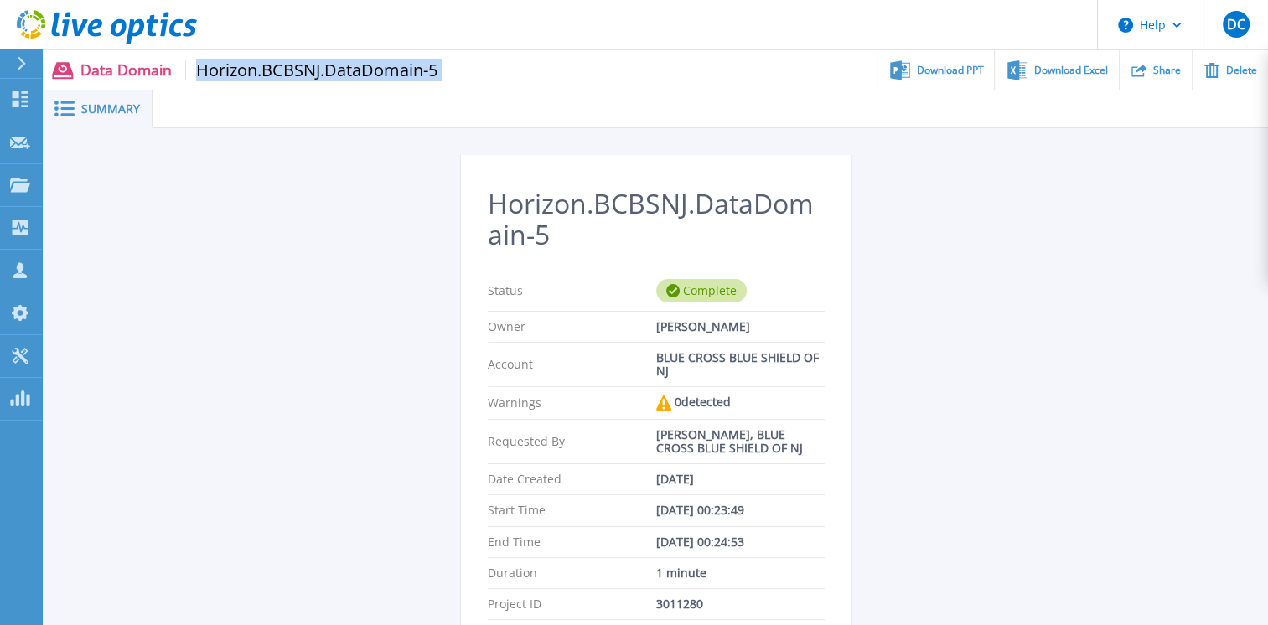
drag, startPoint x: 451, startPoint y: 73, endPoint x: 194, endPoint y: 71, distance: 256.4
click at [194, 71] on div "Data Domain Horizon.BCBSNJ.DataDomain-5 Download PPT Download Excel Share Delete" at bounding box center [655, 69] width 1226 height 39
copy div "Horizon.BCBSNJ.DataDomain-5"
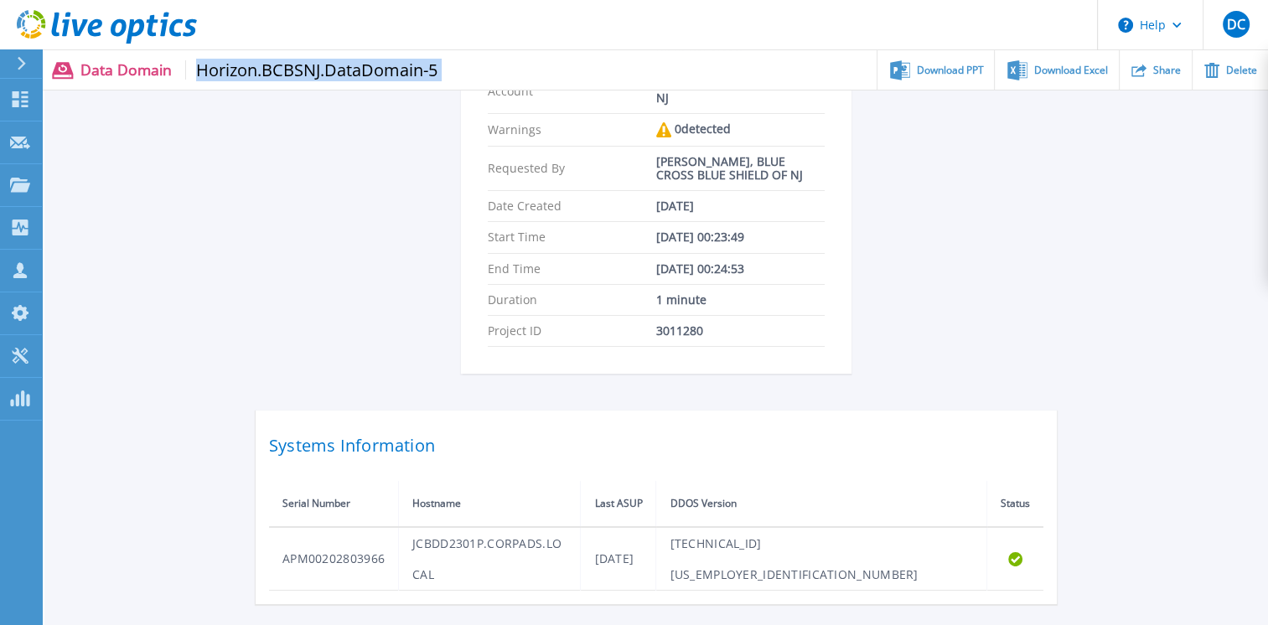
scroll to position [302, 0]
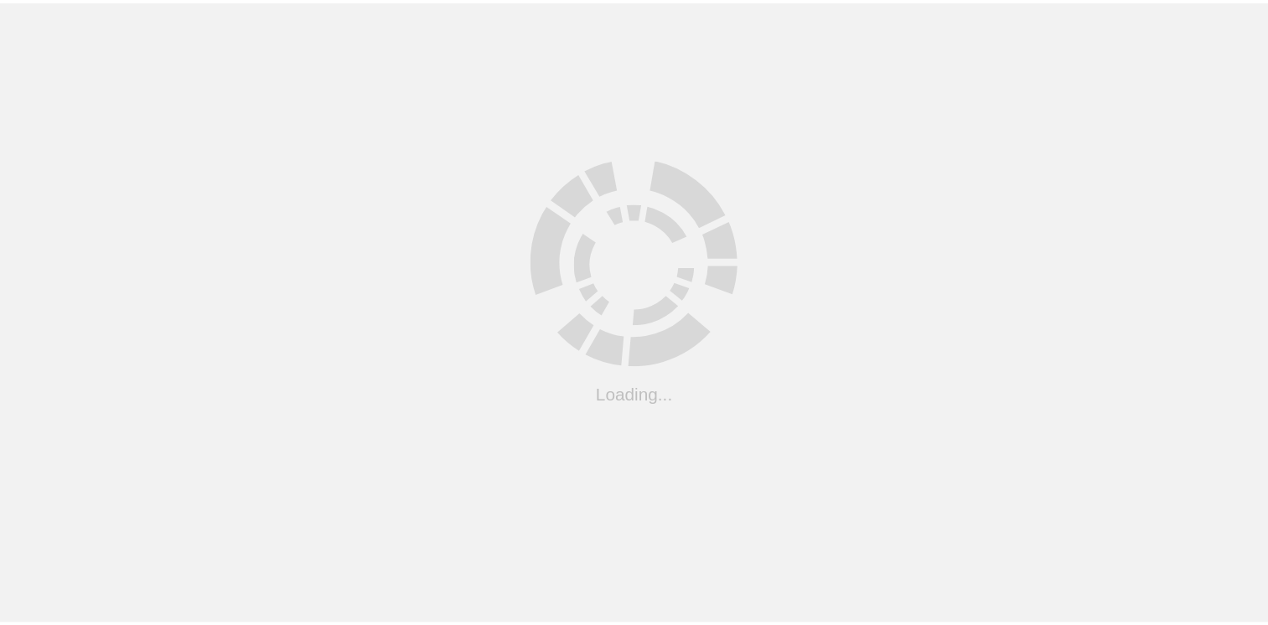
scroll to position [561, 0]
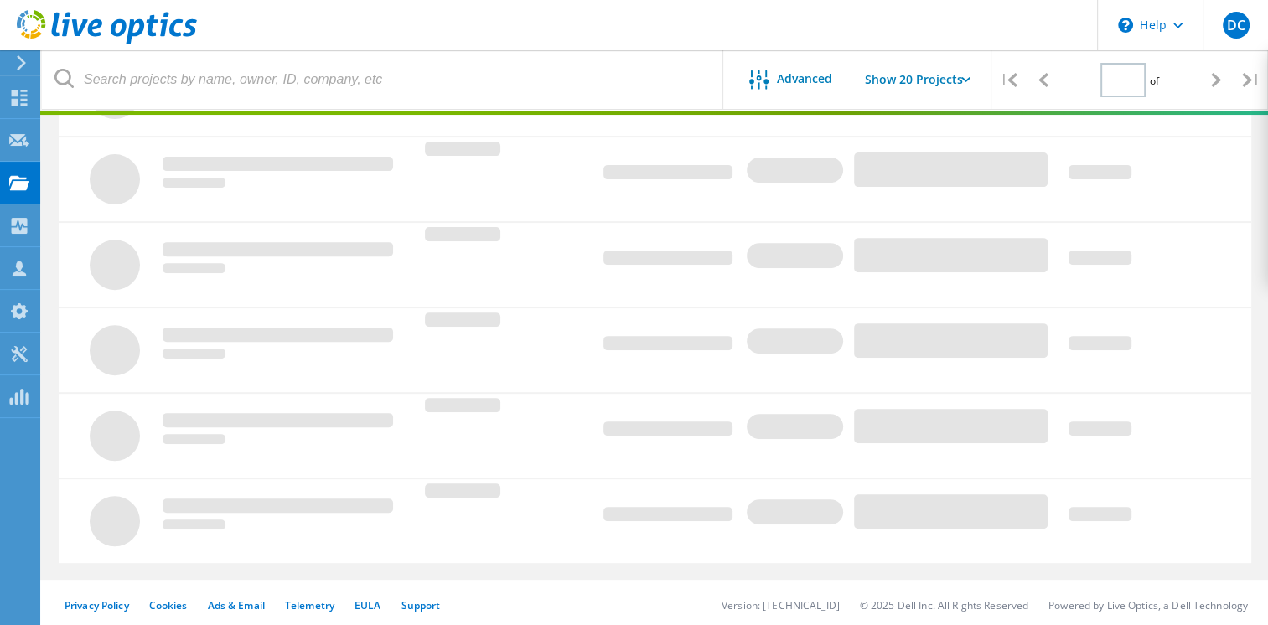
type input "1"
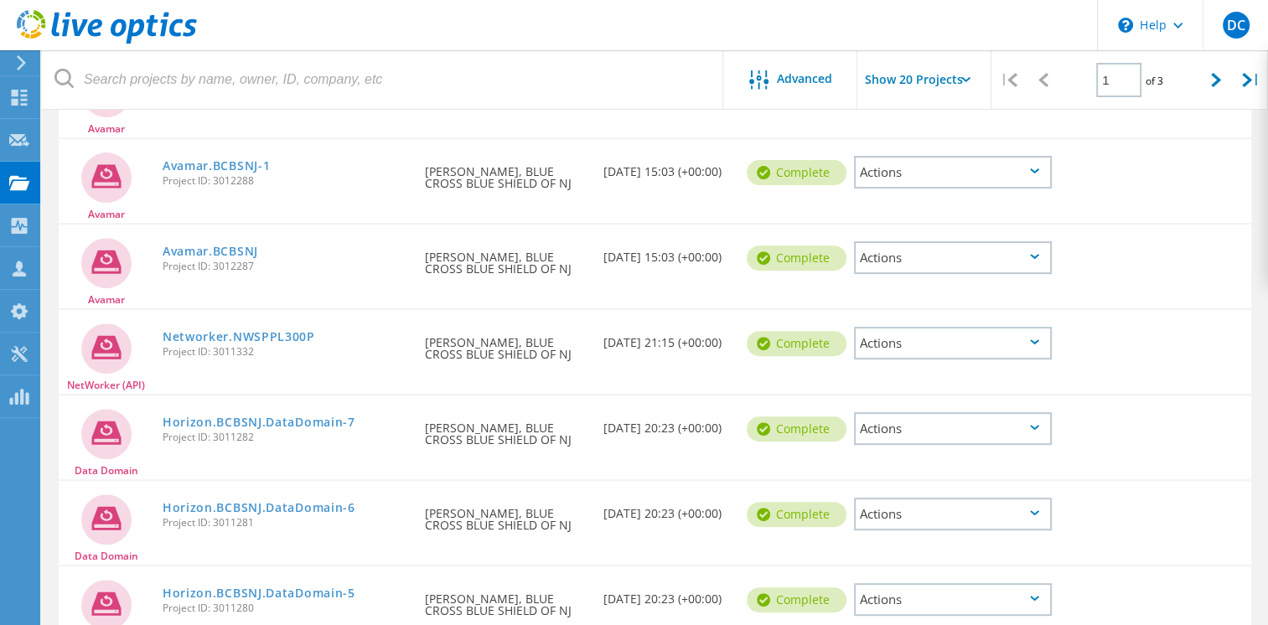
click at [1028, 511] on div "Actions" at bounding box center [953, 514] width 198 height 33
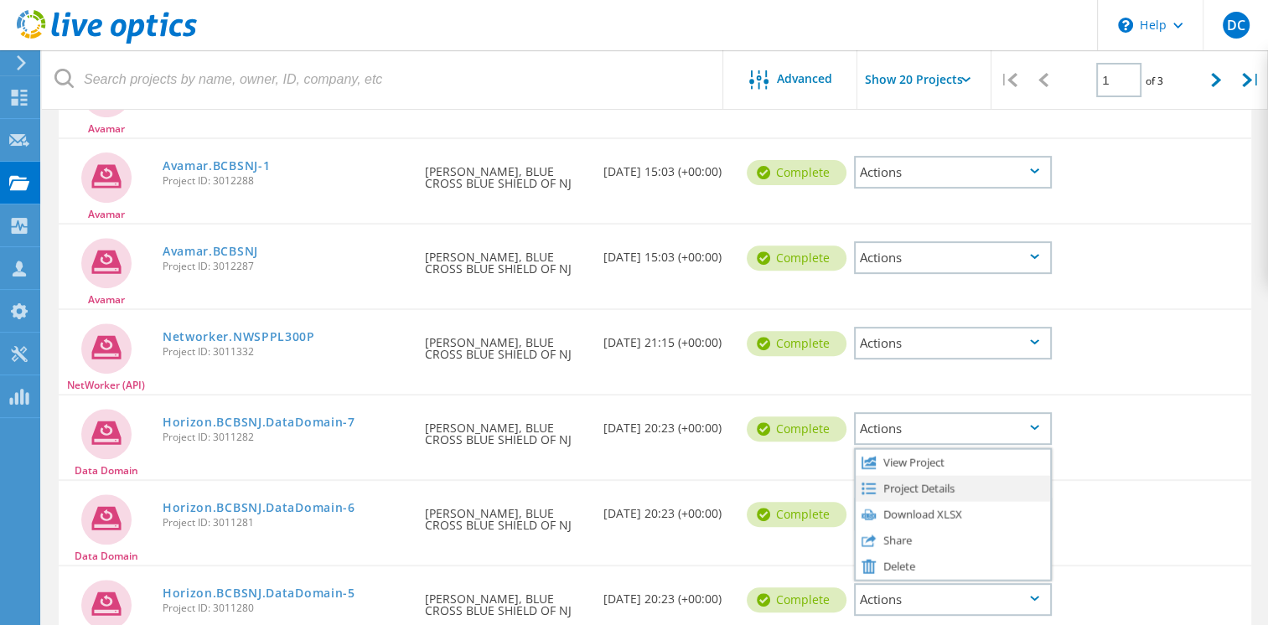
click at [935, 491] on div "Project Details" at bounding box center [952, 488] width 194 height 26
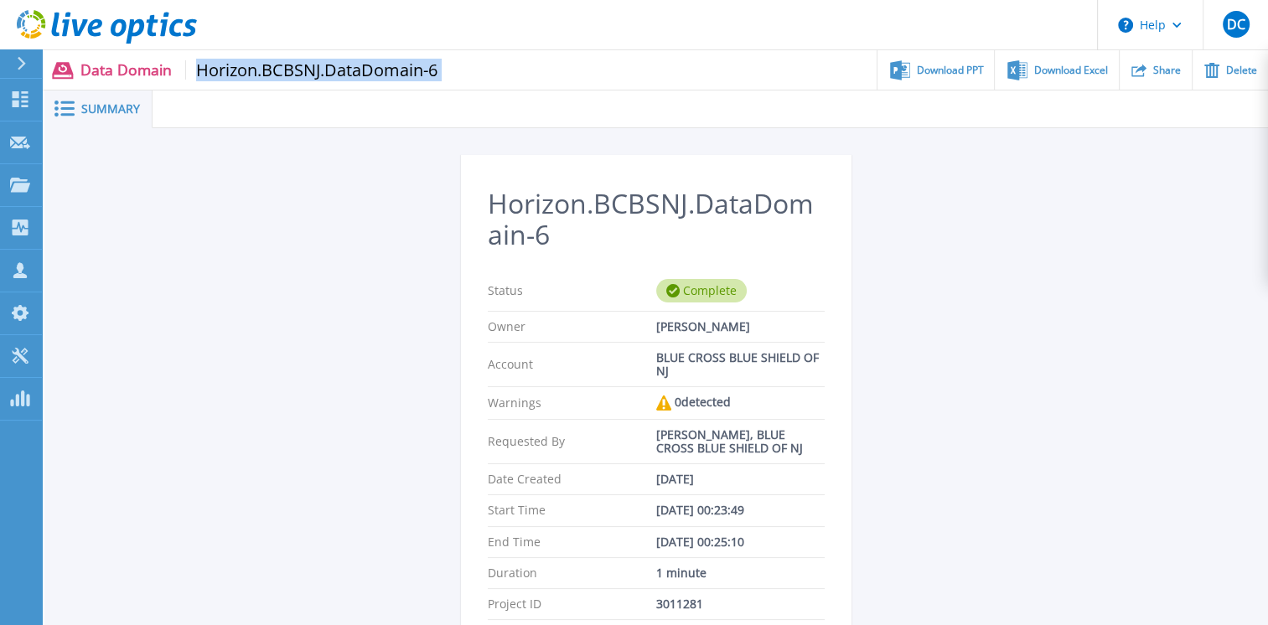
drag, startPoint x: 443, startPoint y: 69, endPoint x: 192, endPoint y: 72, distance: 251.4
click at [192, 72] on div "Data Domain Horizon.BCBSNJ.DataDomain-6 Download PPT Download Excel Share Delete" at bounding box center [655, 69] width 1226 height 39
copy div "Horizon.BCBSNJ.DataDomain-6"
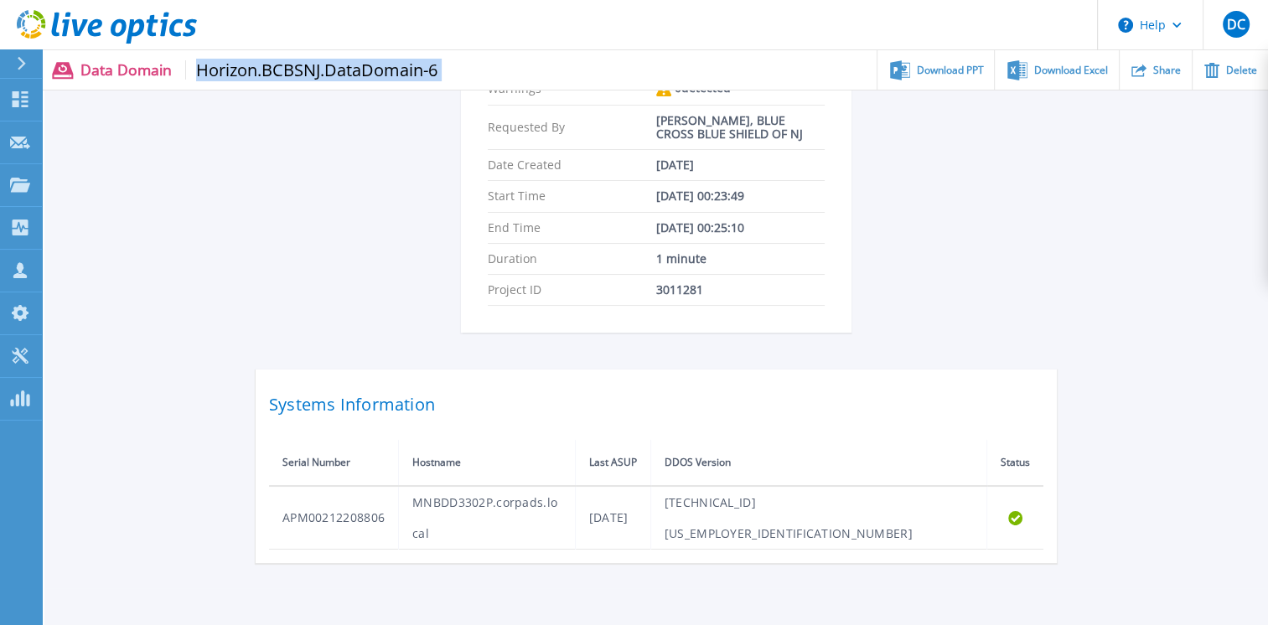
scroll to position [359, 0]
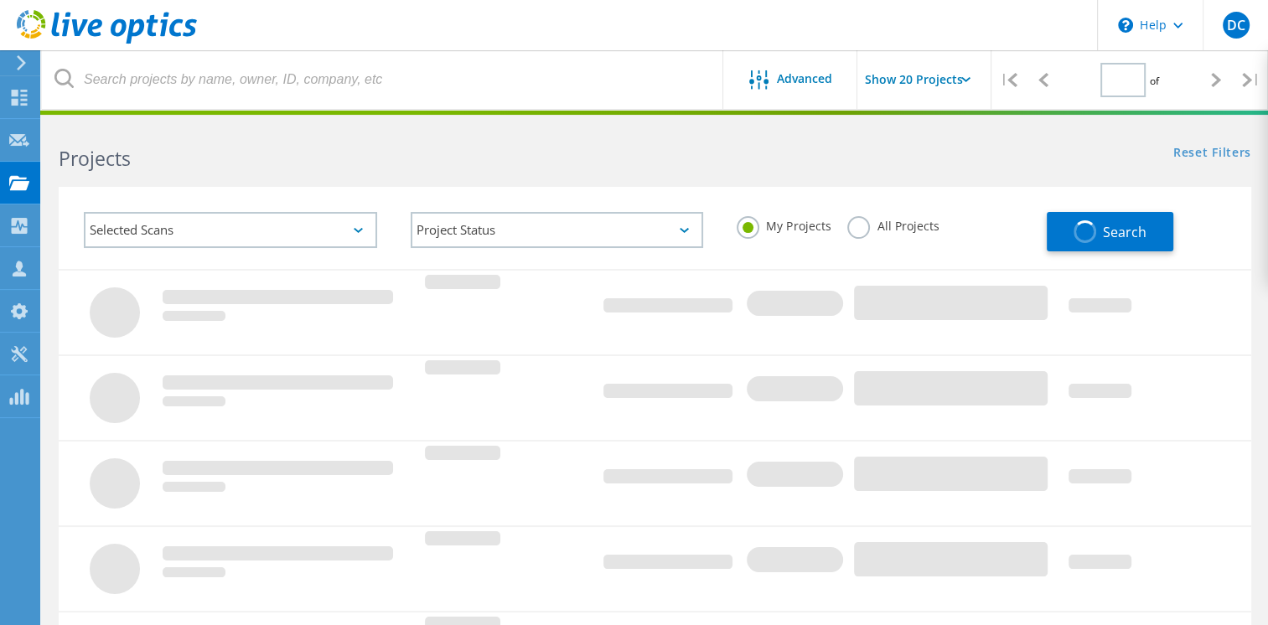
type input "1"
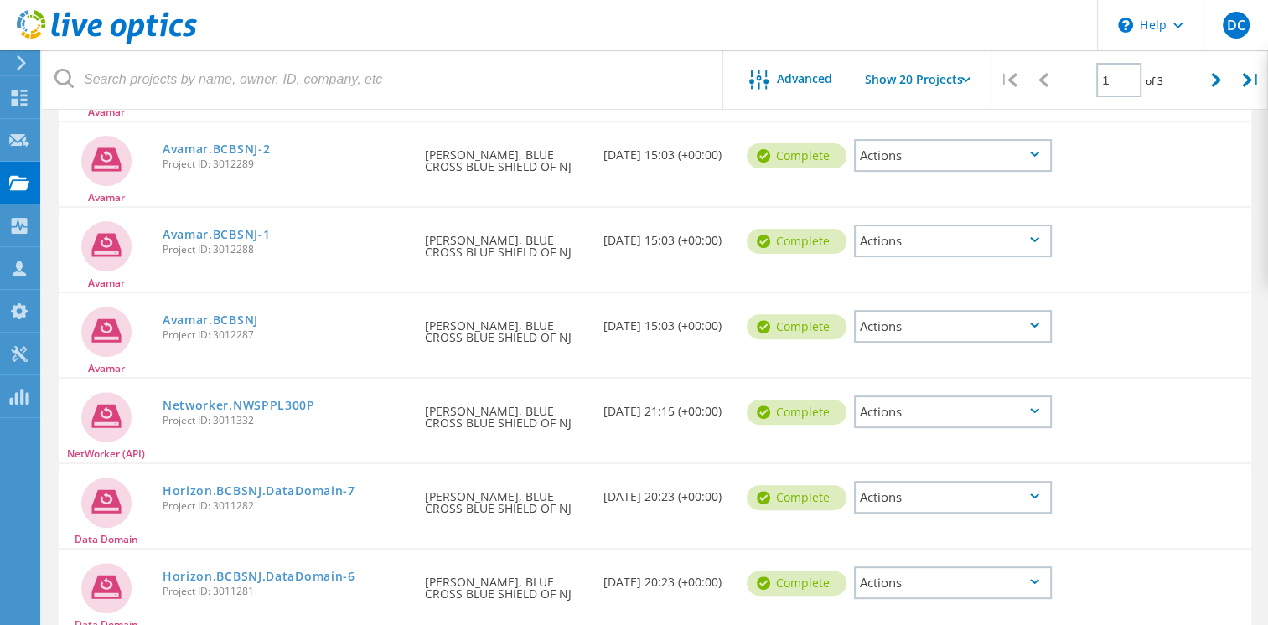
scroll to position [540, 0]
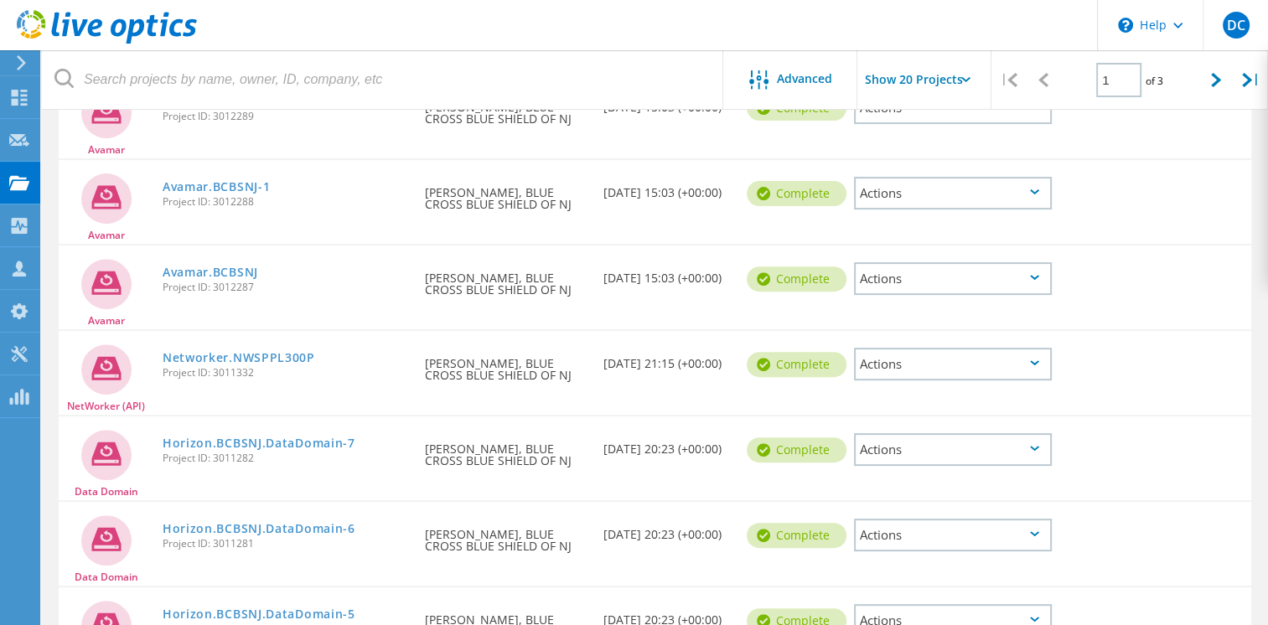
click at [1037, 446] on icon at bounding box center [1034, 448] width 9 height 5
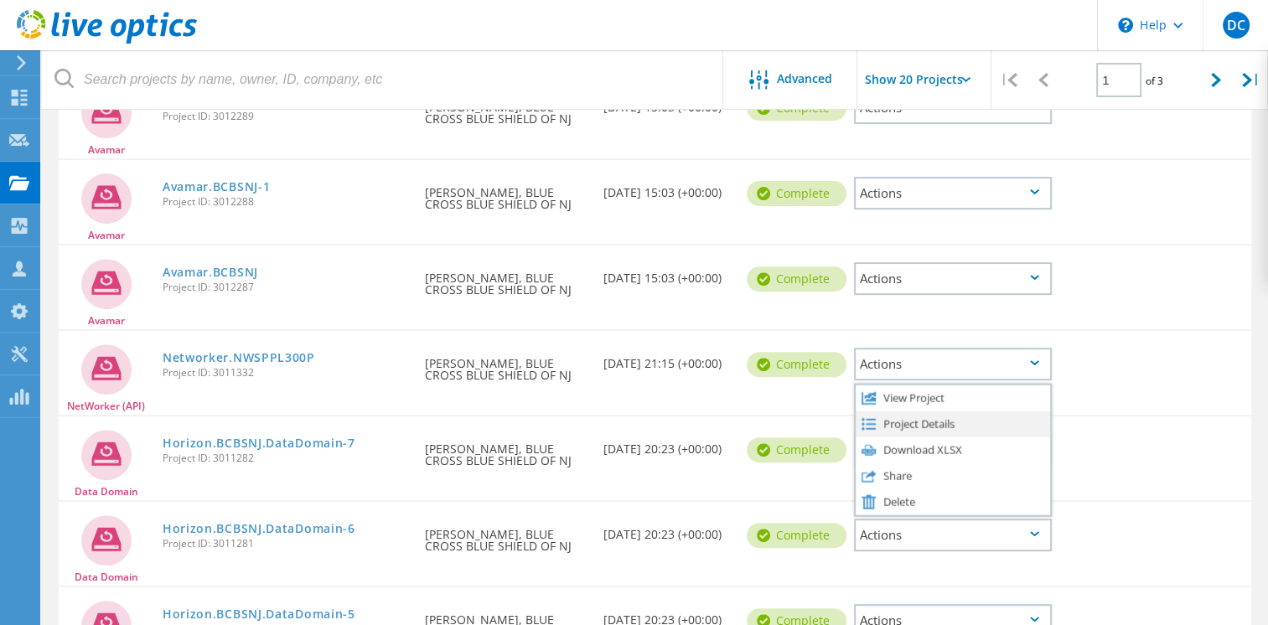
click at [912, 421] on div "Project Details" at bounding box center [952, 424] width 194 height 26
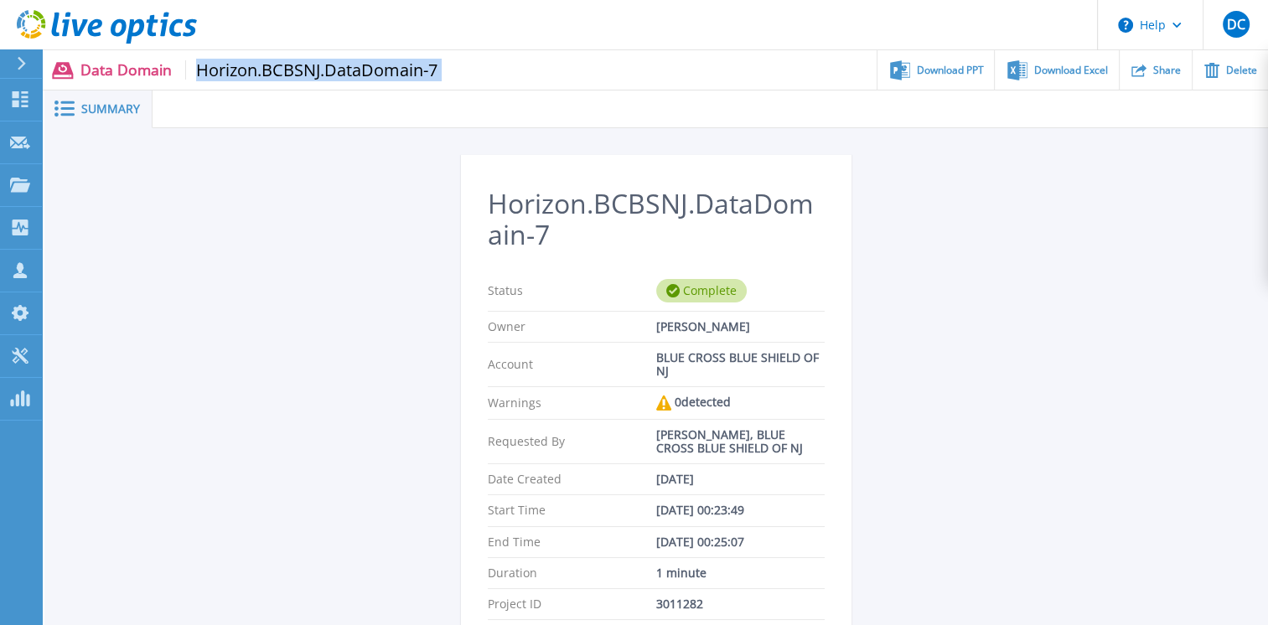
drag, startPoint x: 452, startPoint y: 70, endPoint x: 194, endPoint y: 80, distance: 257.4
click at [194, 80] on div "Data Domain Horizon.BCBSNJ.DataDomain-7 Download PPT Download Excel Share Delete" at bounding box center [655, 69] width 1226 height 39
copy div "Horizon.BCBSNJ.DataDomain-7"
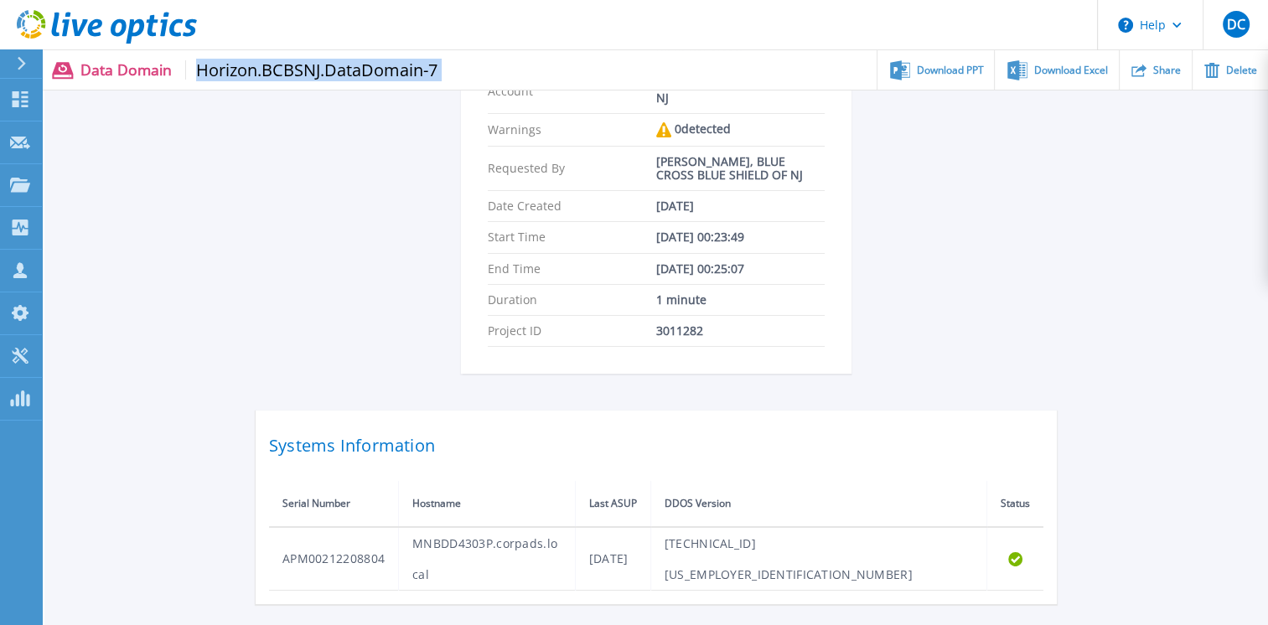
scroll to position [272, 0]
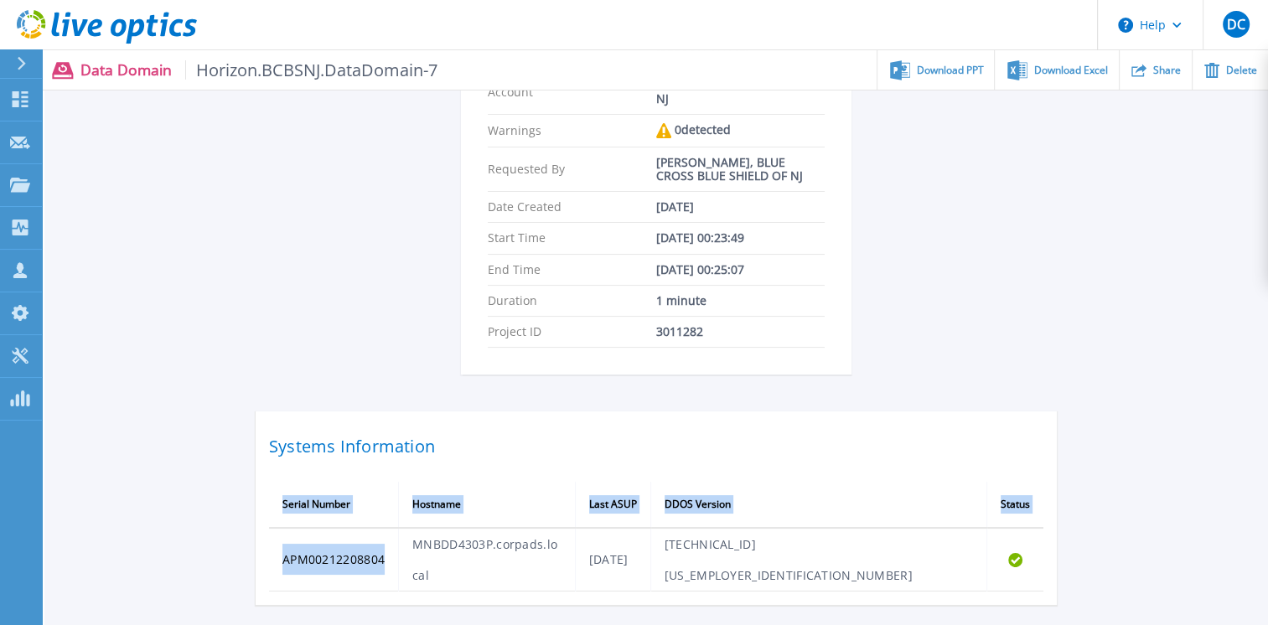
drag, startPoint x: 389, startPoint y: 540, endPoint x: 268, endPoint y: 545, distance: 120.7
click at [268, 545] on div "Systems Information Serial Number Hostname Last ASUP DDOS Version Status APM002…" at bounding box center [656, 508] width 801 height 194
drag, startPoint x: 268, startPoint y: 545, endPoint x: 307, endPoint y: 585, distance: 56.3
click at [307, 585] on div "Horizon.BCBSNJ.DataDomain-7 Status Complete Owner Jason Santos Account BLUE CRO…" at bounding box center [655, 243] width 1223 height 774
click at [374, 490] on th "Serial Number" at bounding box center [334, 505] width 130 height 46
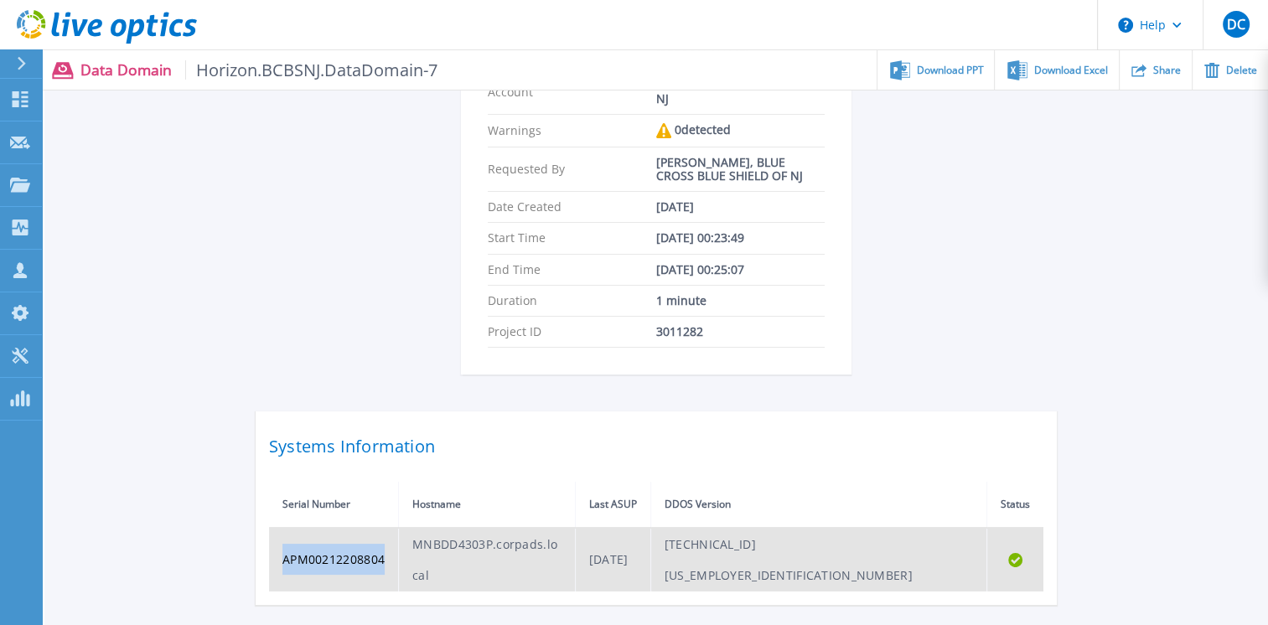
drag, startPoint x: 389, startPoint y: 545, endPoint x: 271, endPoint y: 553, distance: 117.5
click at [271, 553] on td "APM00212208804" at bounding box center [334, 560] width 130 height 64
copy td "APM00212208804"
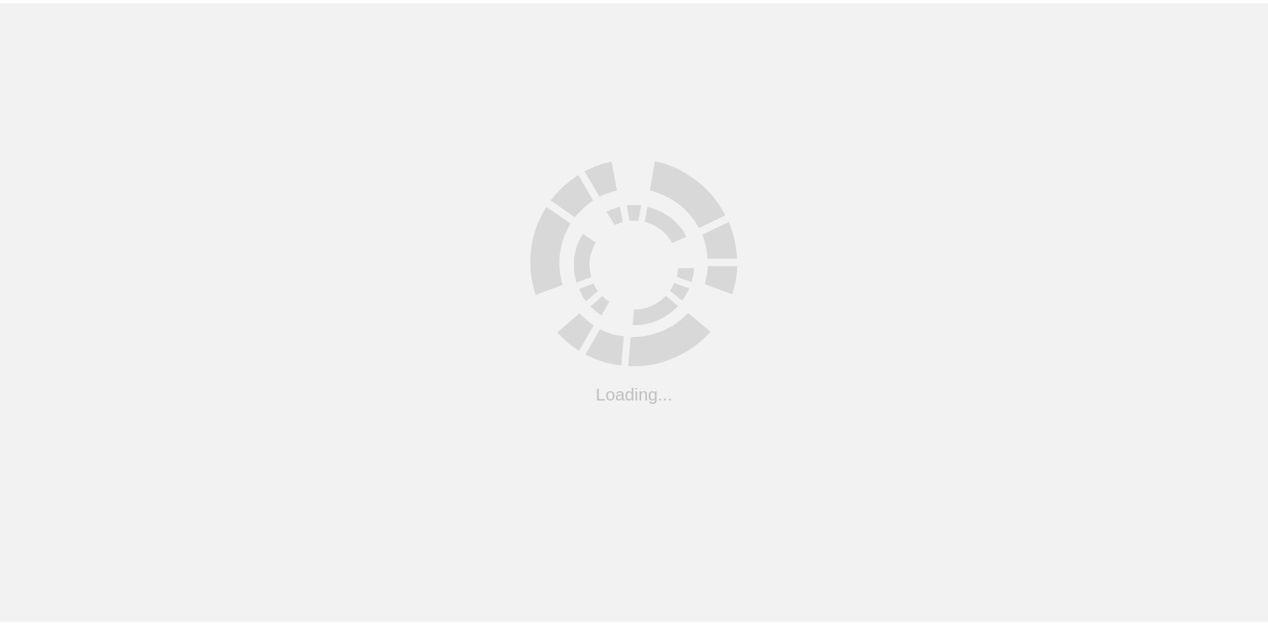
scroll to position [540, 0]
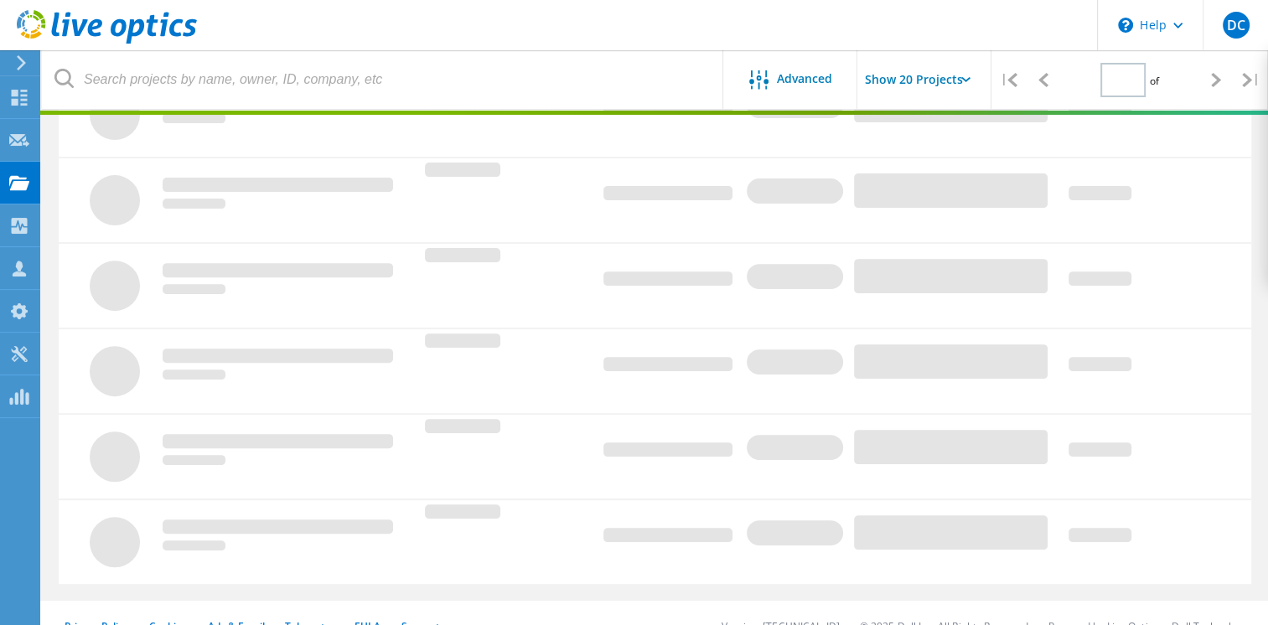
type input "1"
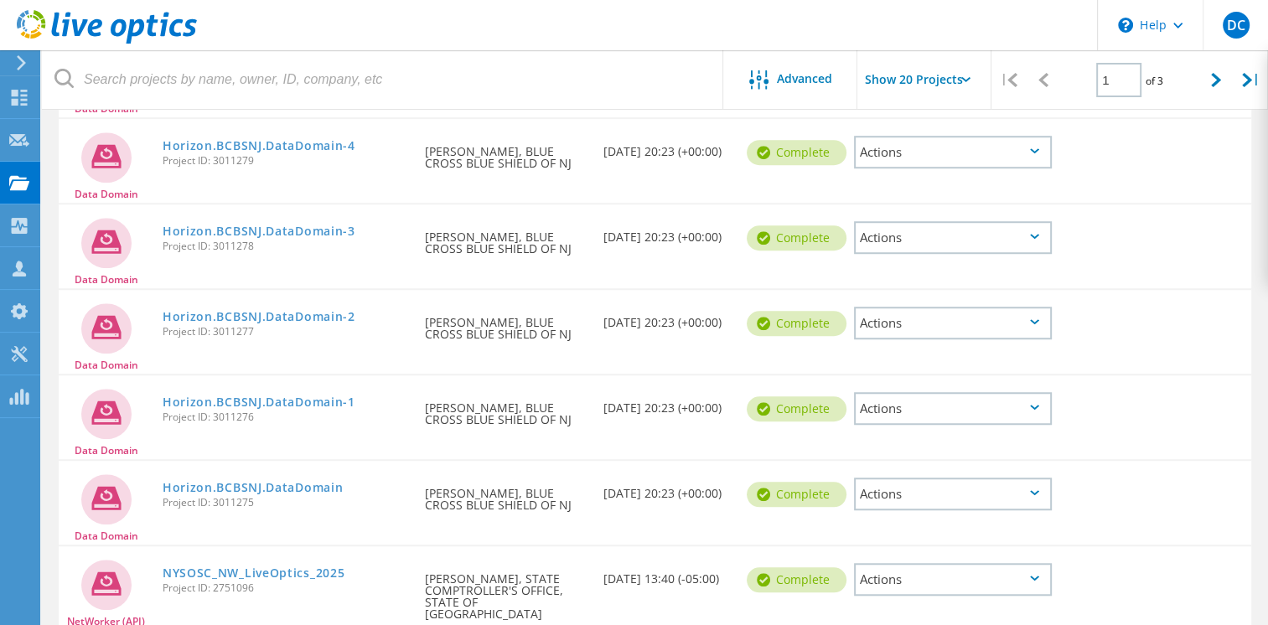
scroll to position [1214, 0]
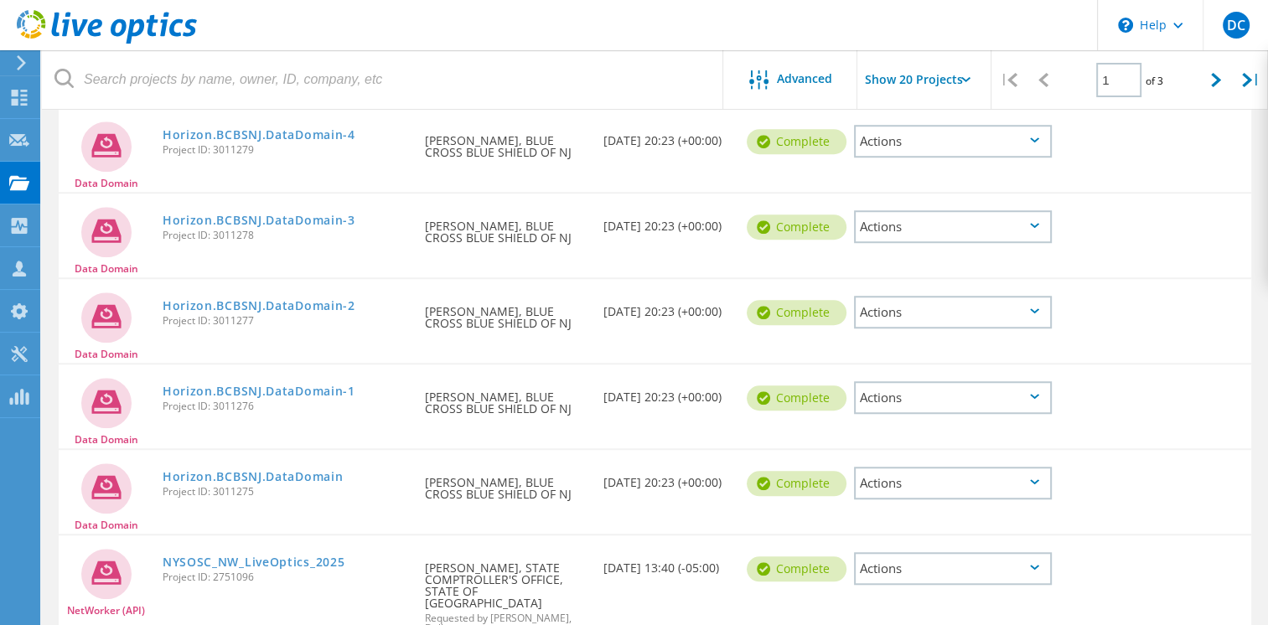
click at [1036, 387] on div "Actions" at bounding box center [953, 397] width 198 height 33
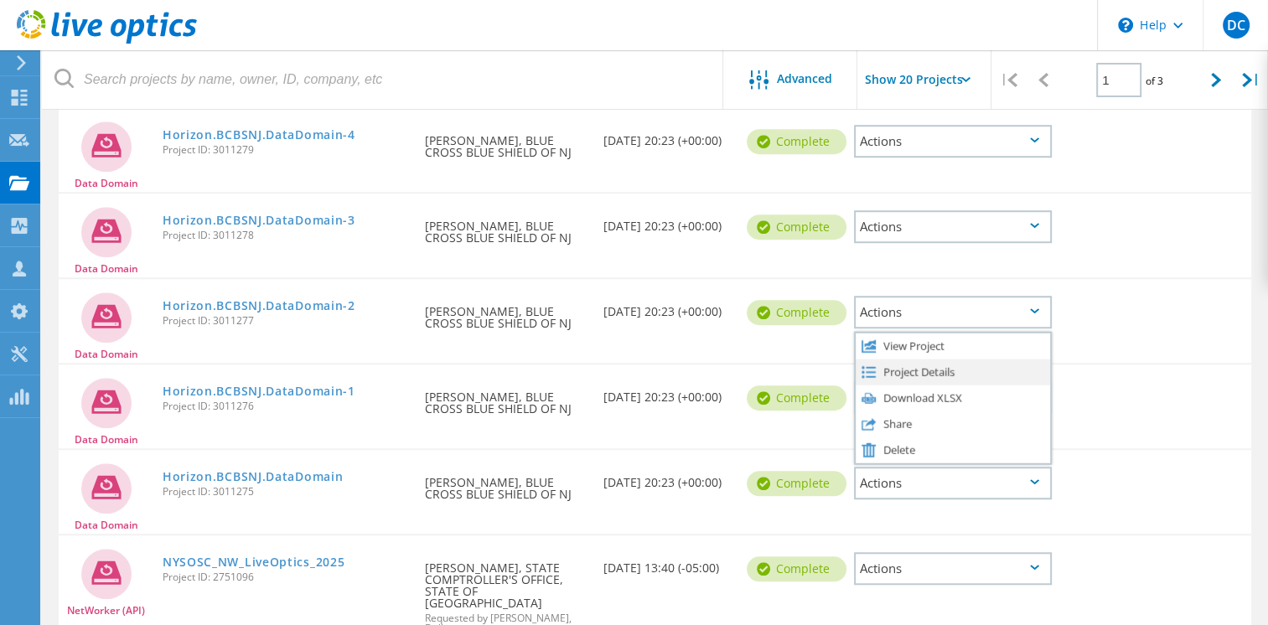
click at [918, 367] on div "Project Details" at bounding box center [952, 372] width 194 height 26
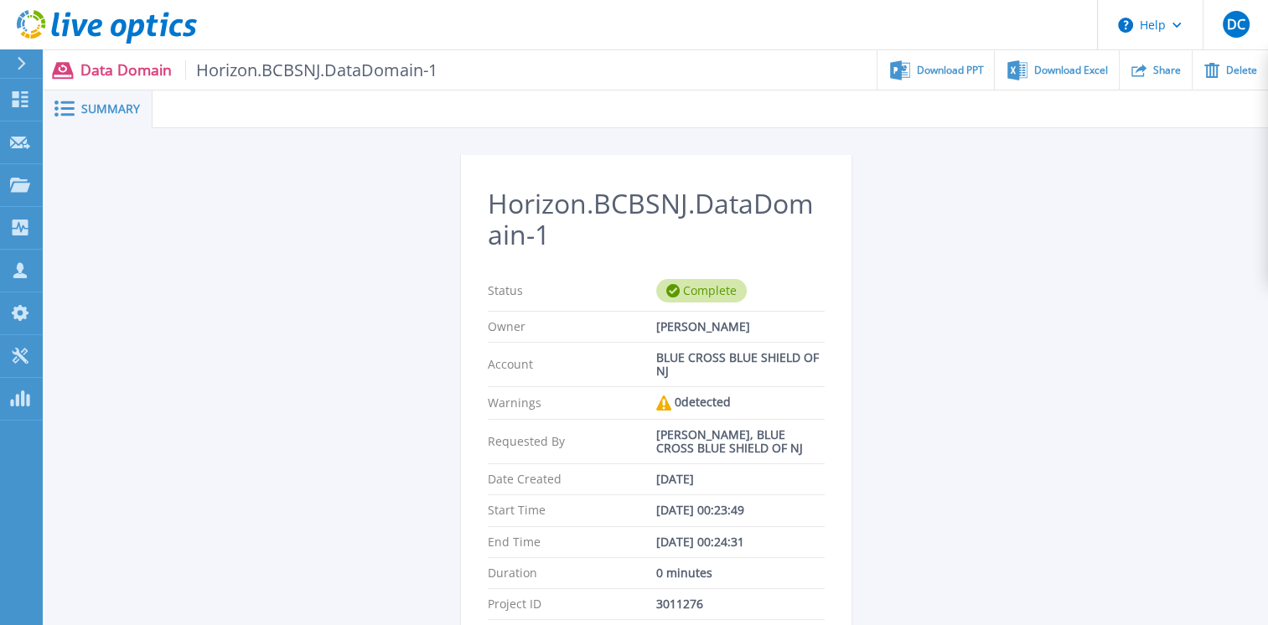
scroll to position [359, 0]
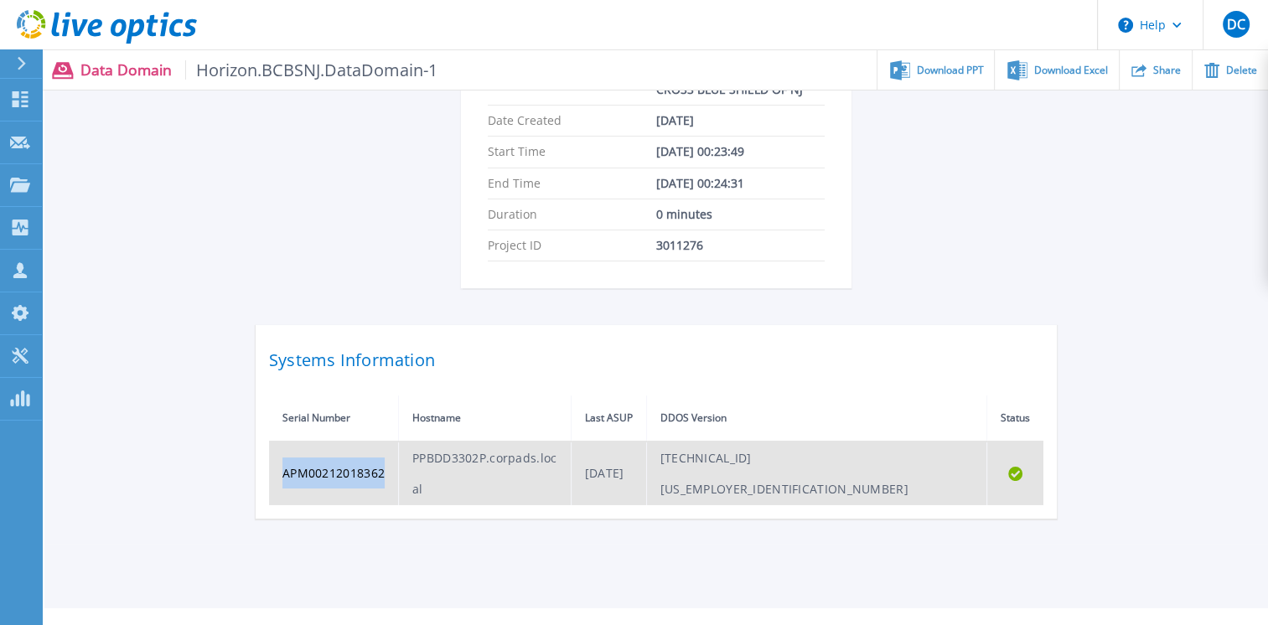
drag, startPoint x: 389, startPoint y: 457, endPoint x: 278, endPoint y: 457, distance: 110.6
click at [278, 457] on td "APM00212018362" at bounding box center [334, 474] width 130 height 64
copy td "APM00212018362"
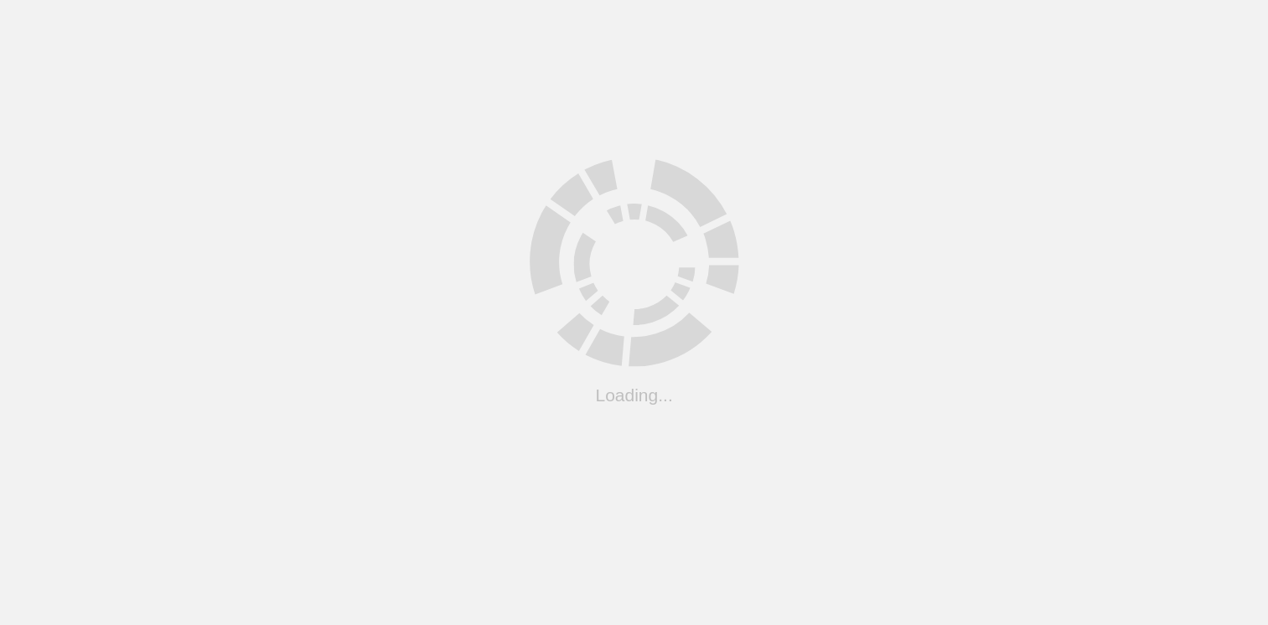
scroll to position [561, 0]
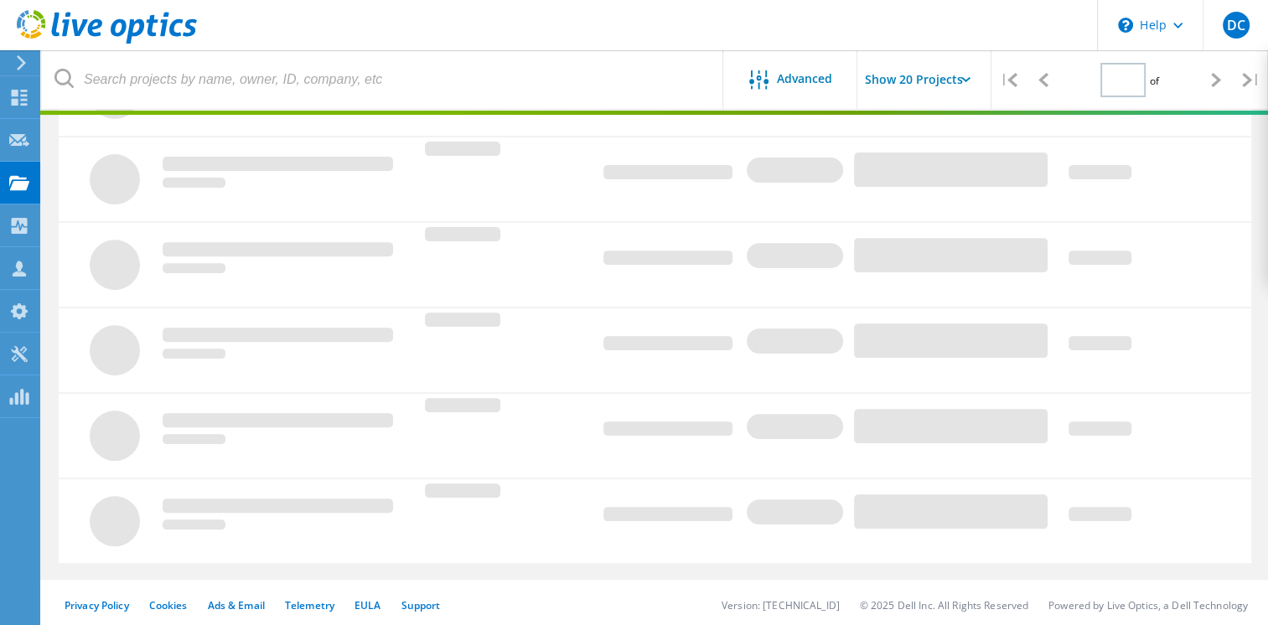
type input "1"
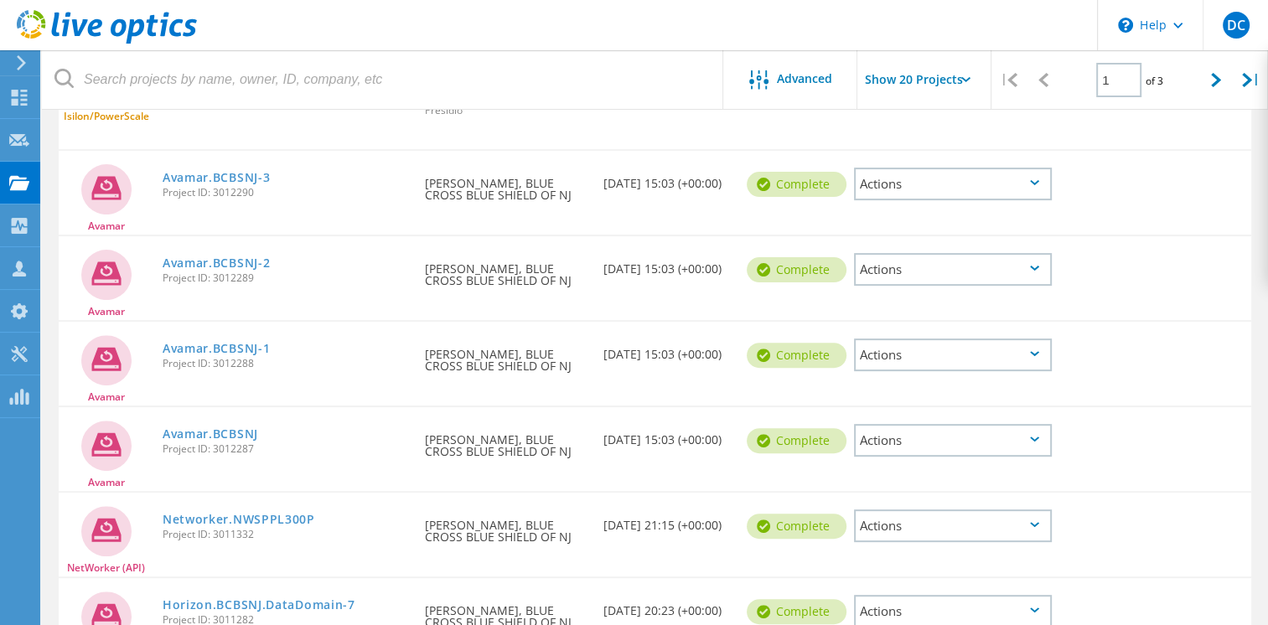
scroll to position [508, 0]
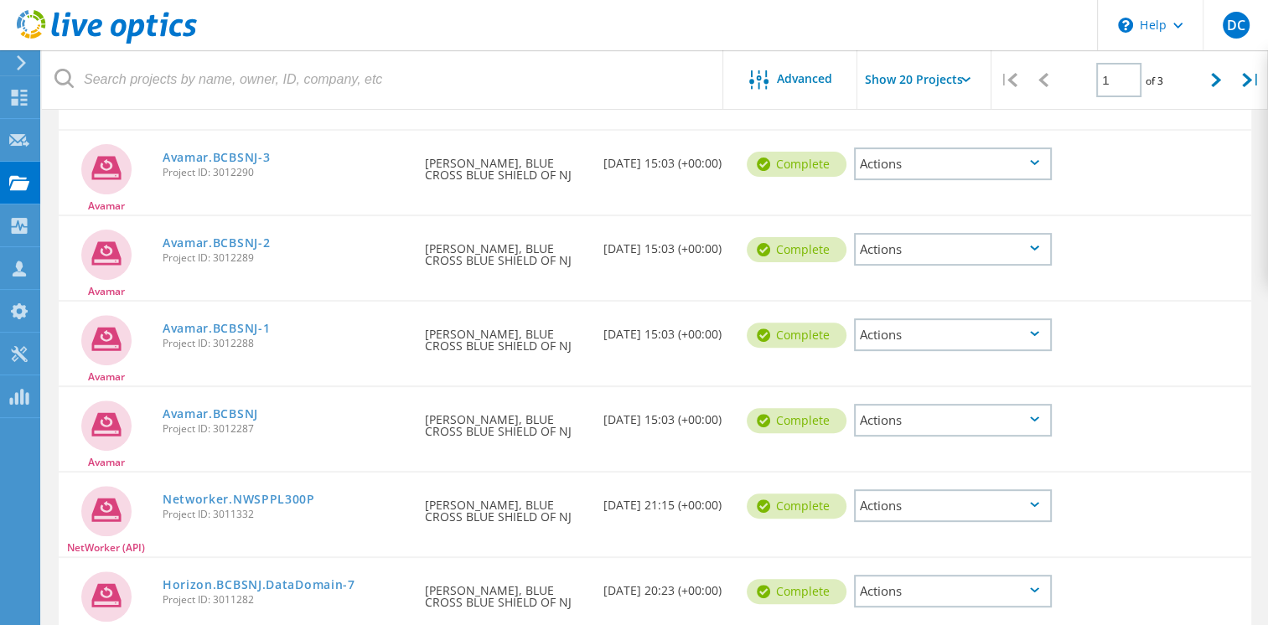
click at [1036, 412] on div "Actions" at bounding box center [953, 420] width 198 height 33
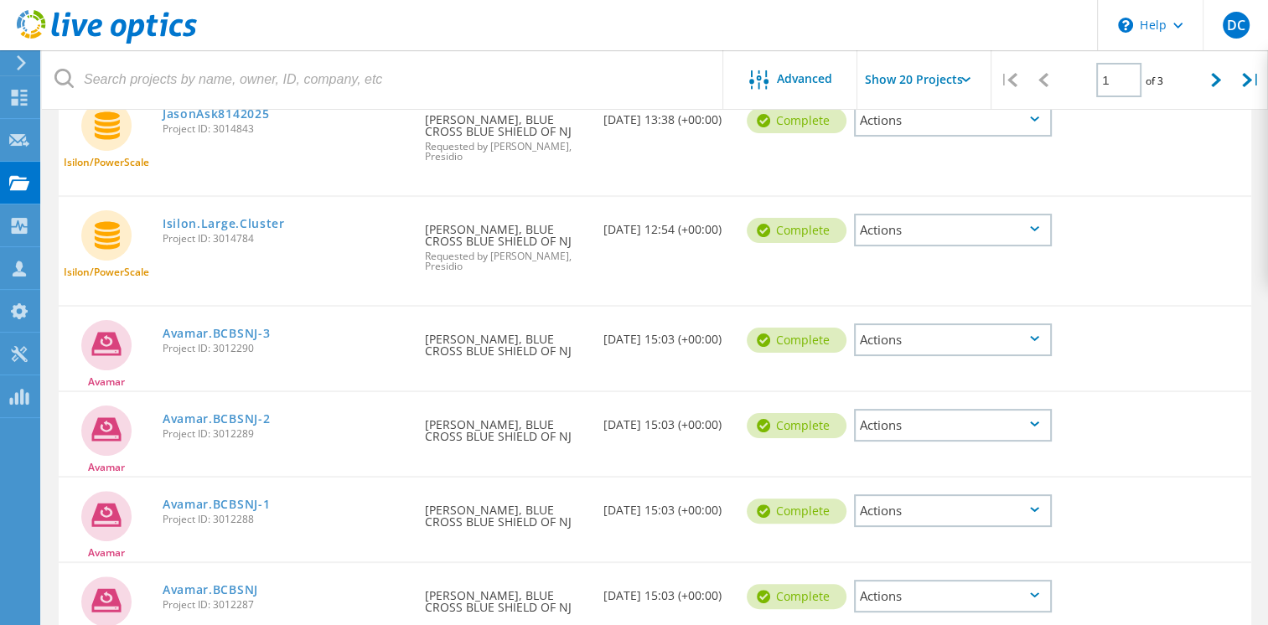
scroll to position [345, 0]
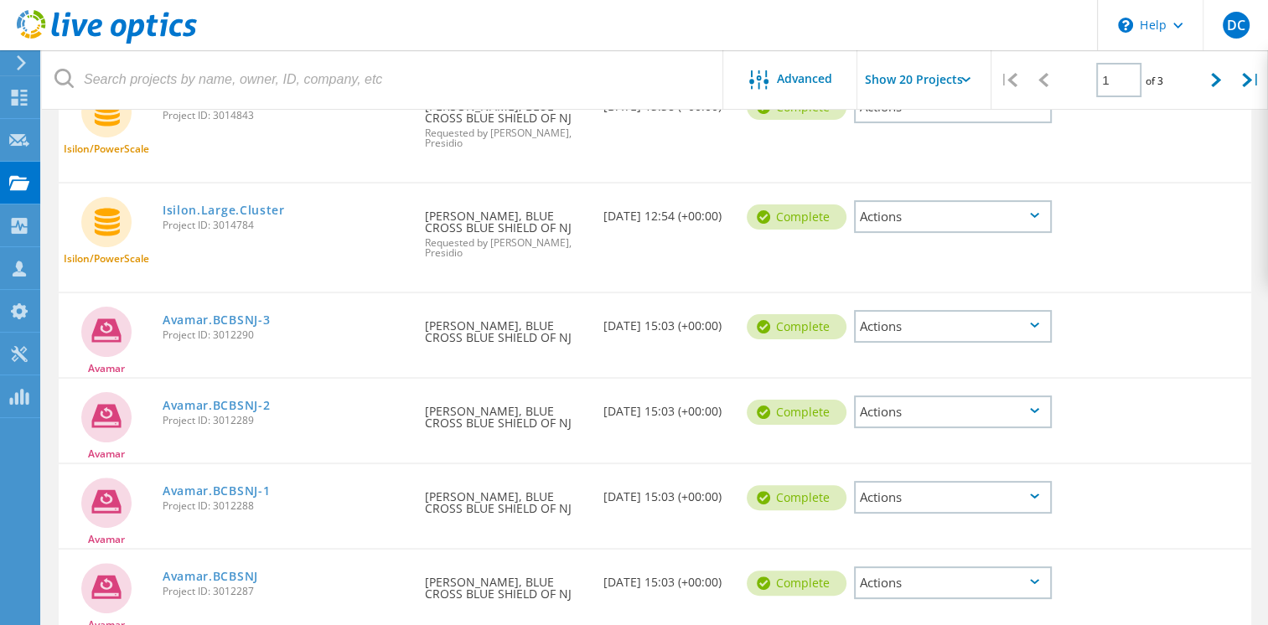
click at [954, 328] on div "Actions" at bounding box center [953, 326] width 198 height 33
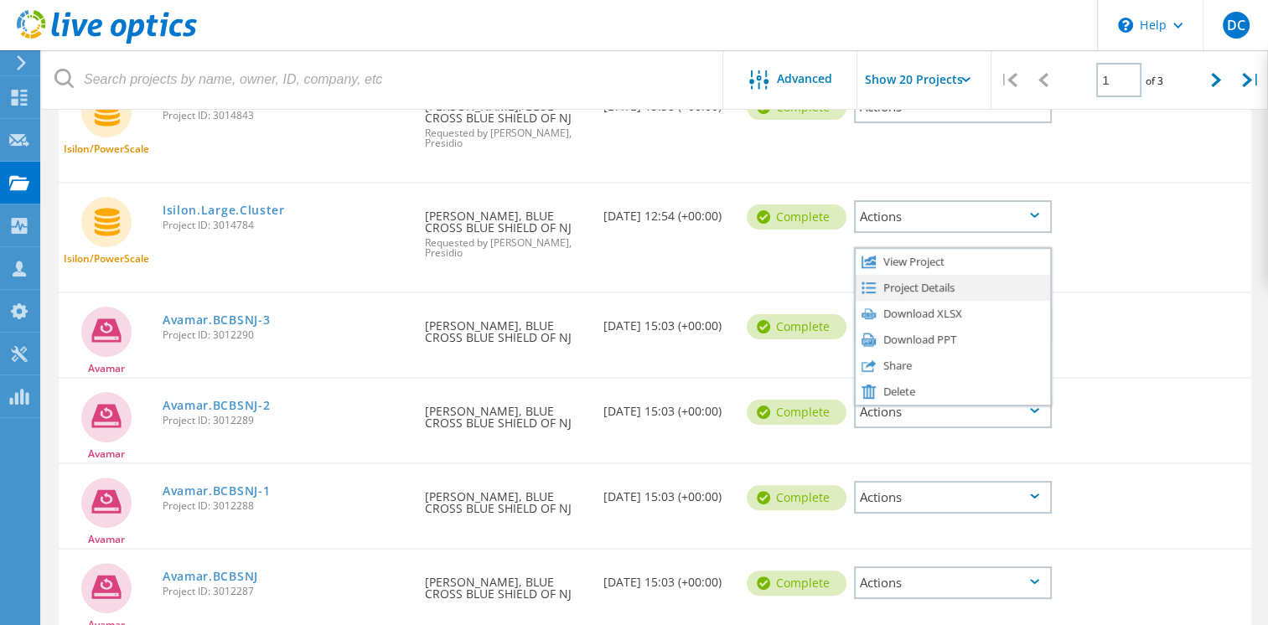
click at [912, 286] on div "Project Details" at bounding box center [952, 288] width 194 height 26
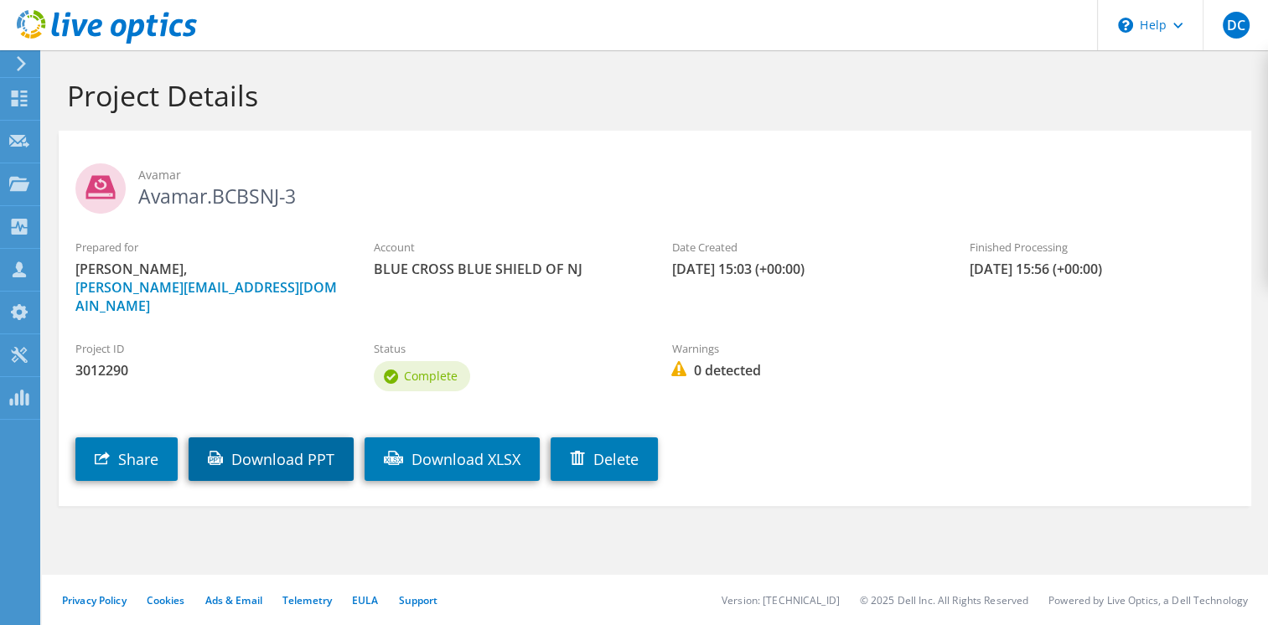
click at [246, 441] on link "Download PPT" at bounding box center [271, 459] width 165 height 44
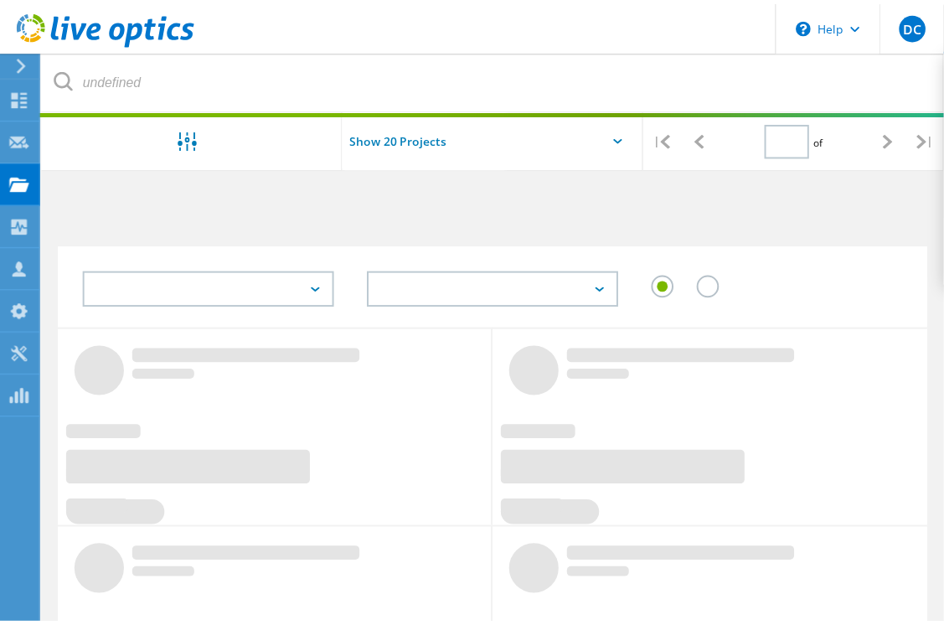
scroll to position [366, 0]
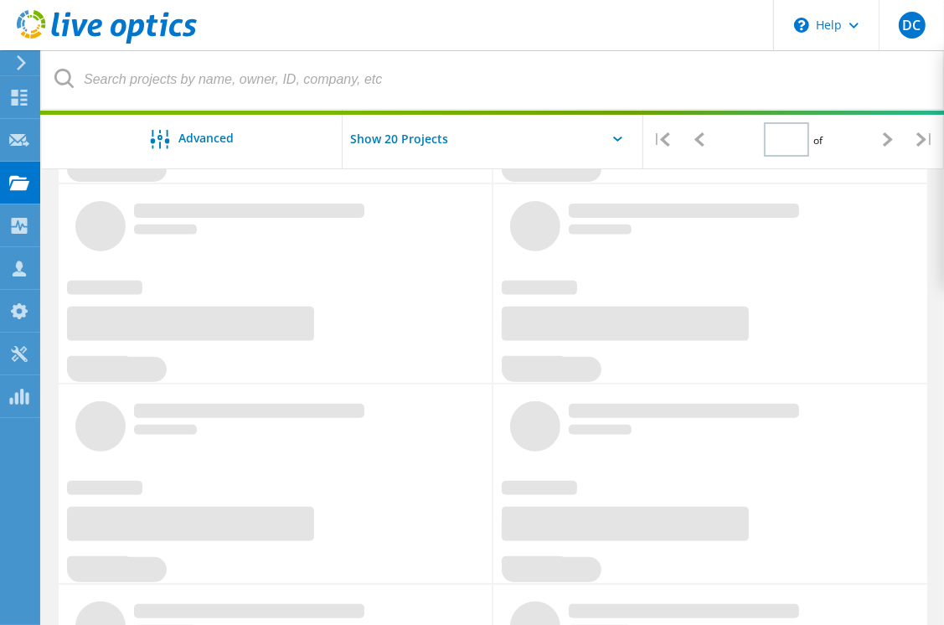
type input "1"
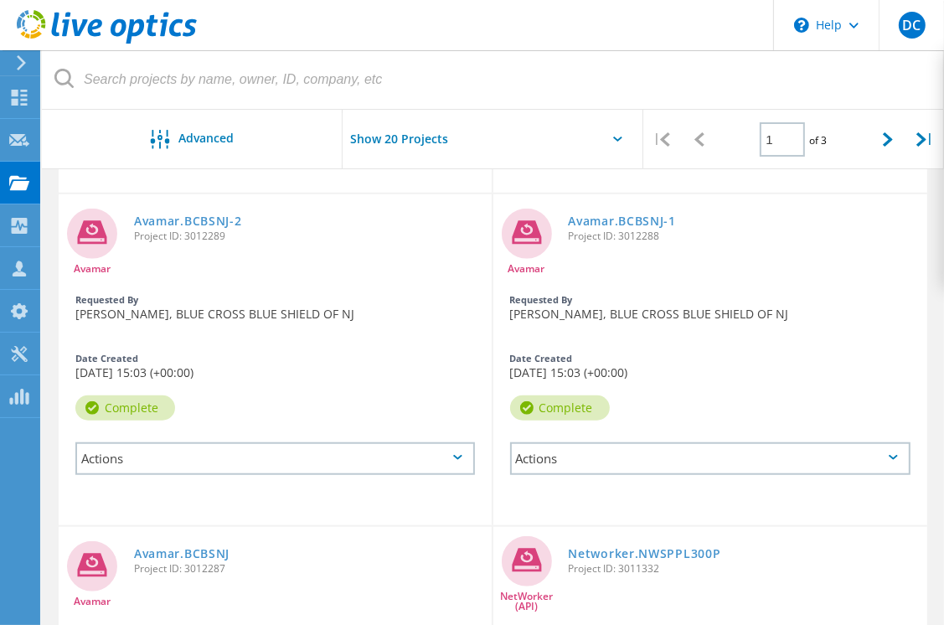
scroll to position [837, 0]
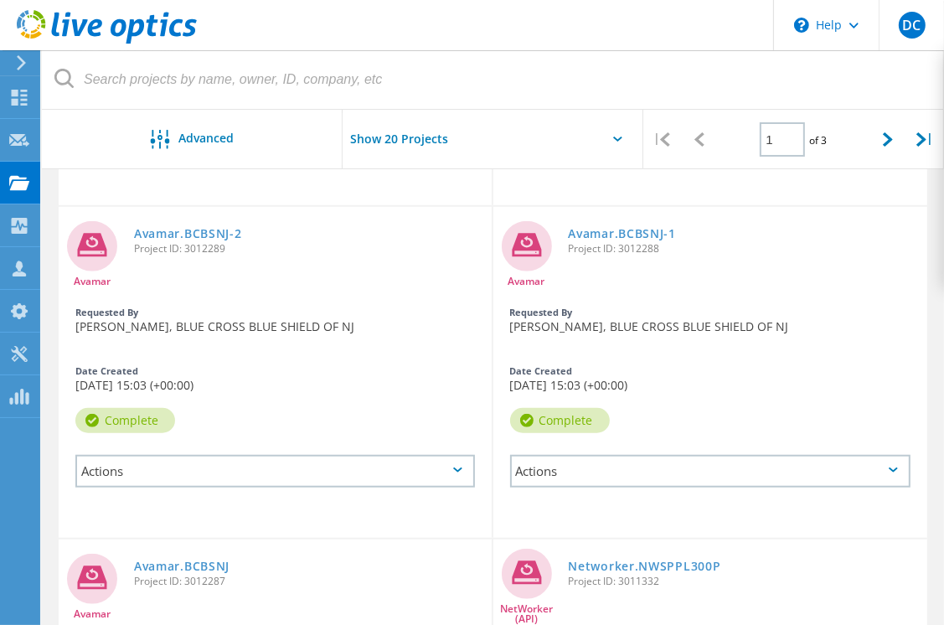
click at [612, 465] on div "Actions" at bounding box center [710, 471] width 401 height 33
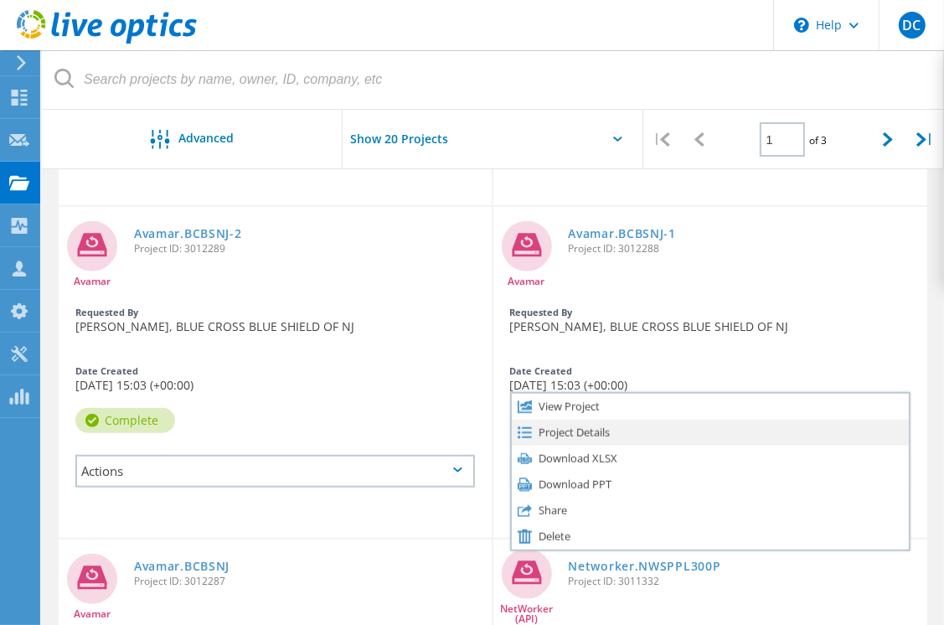
click at [577, 437] on div "Project Details" at bounding box center [711, 433] width 398 height 26
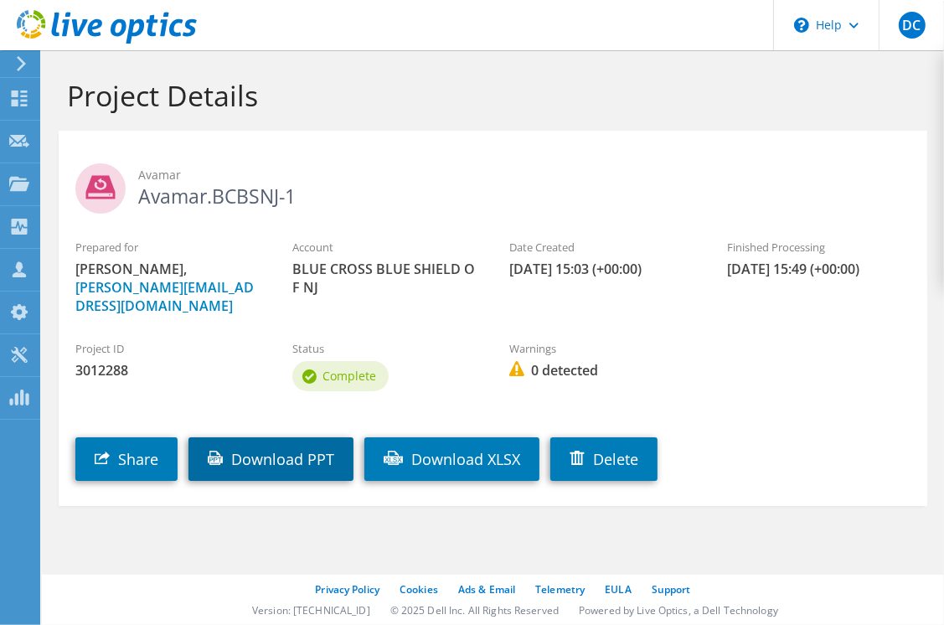
click at [275, 464] on link "Download PPT" at bounding box center [271, 459] width 165 height 44
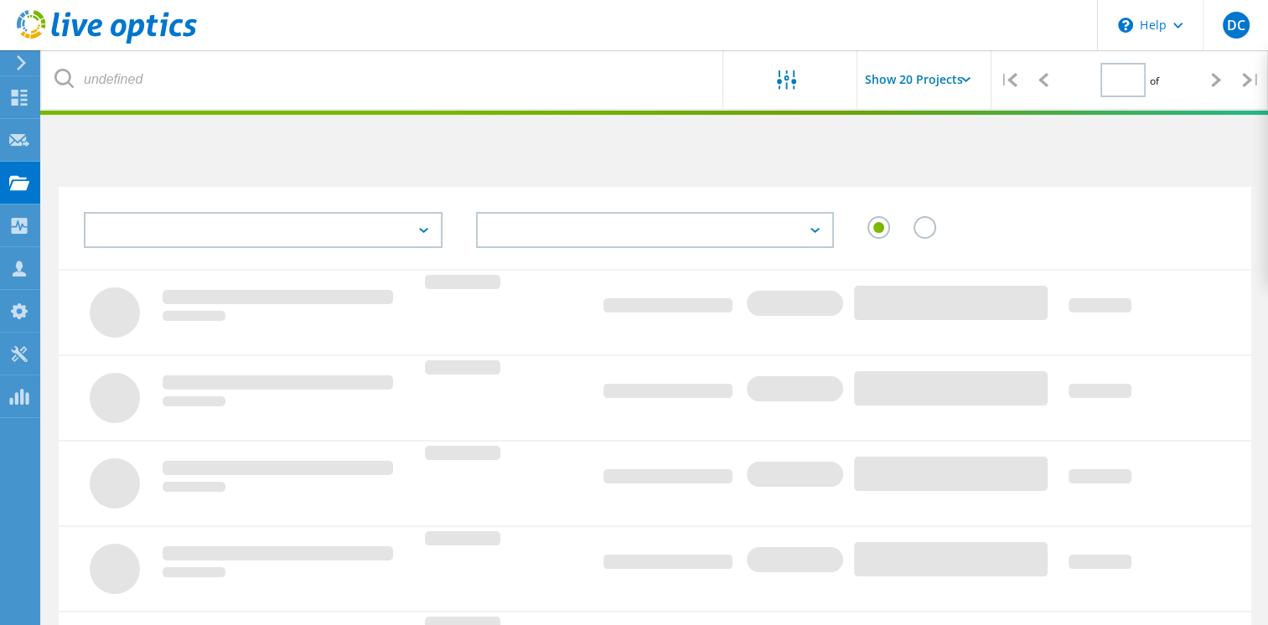
scroll to position [561, 0]
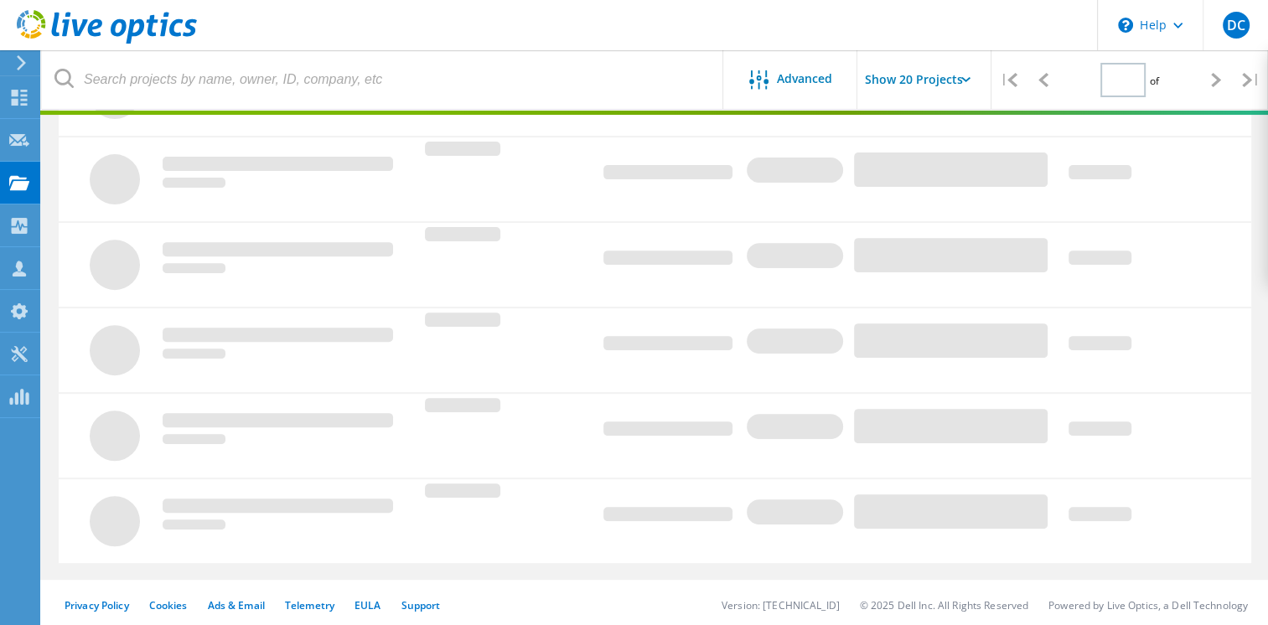
type input "1"
